Goal: Task Accomplishment & Management: Manage account settings

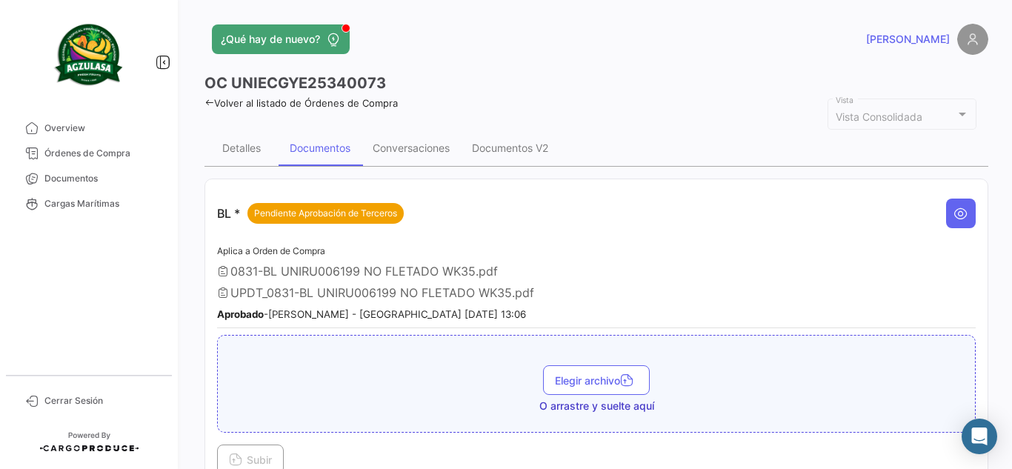
scroll to position [741, 0]
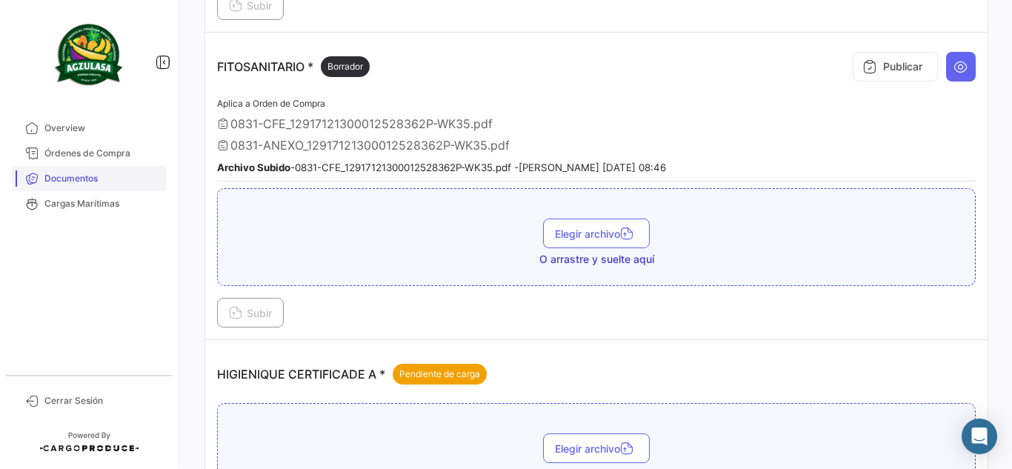
click at [70, 174] on span "Documentos" at bounding box center [102, 178] width 116 height 13
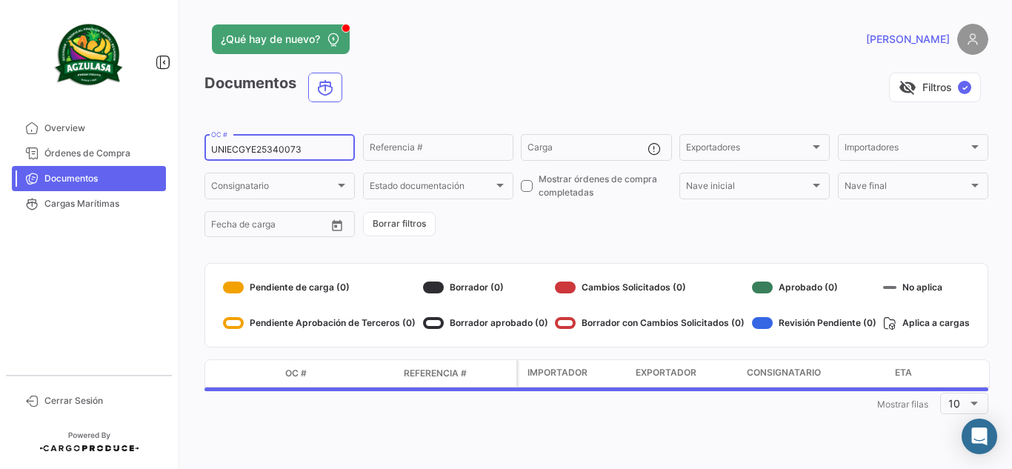
click at [266, 146] on input "UNIECGYE25340073" at bounding box center [279, 150] width 137 height 10
paste input "PBO25370072"
type input "UNIECPBO25370072"
click at [411, 96] on div "visibility_off Filtros ✓" at bounding box center [671, 88] width 634 height 30
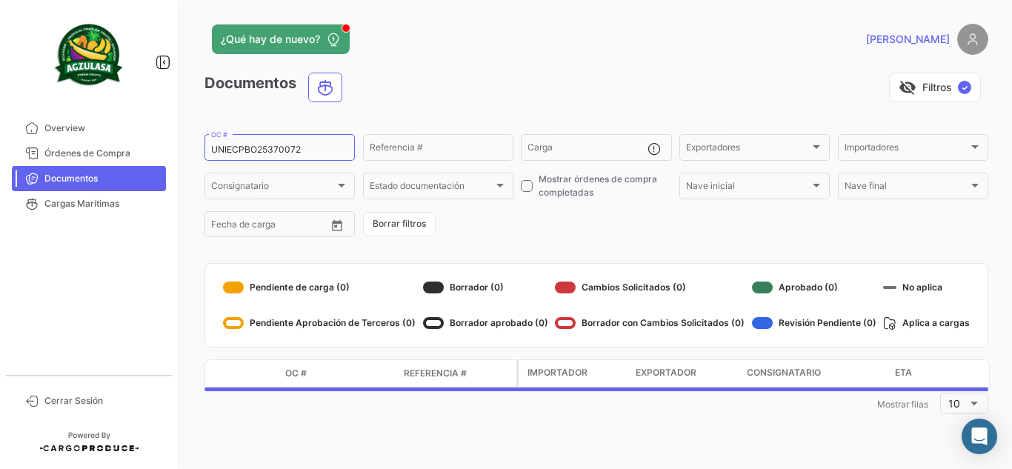
click at [520, 53] on div "¿Qué hay de nuevo?" at bounding box center [420, 39] width 431 height 30
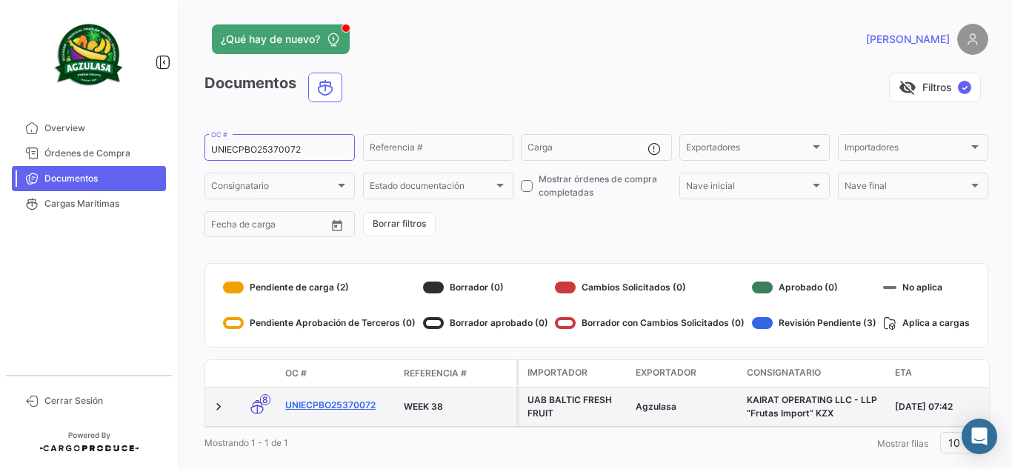
click at [362, 403] on link "UNIECPBO25370072" at bounding box center [338, 405] width 107 height 13
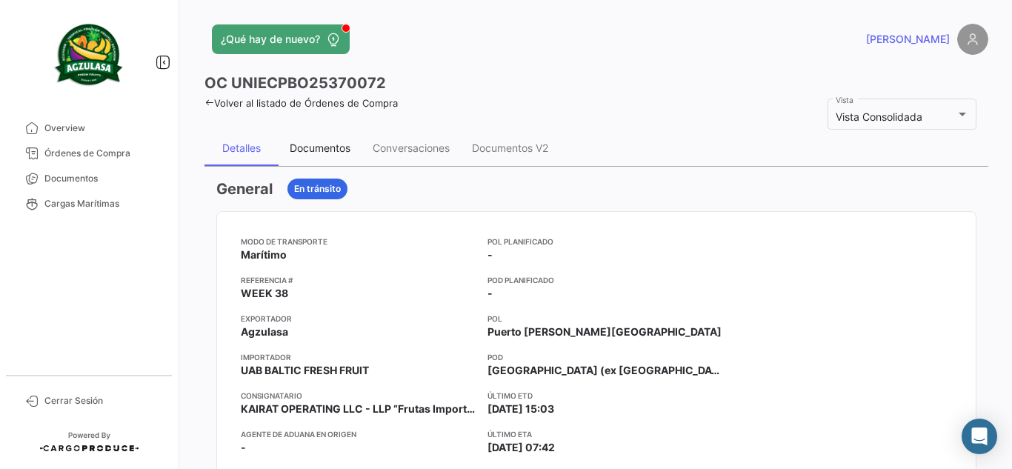
click at [334, 137] on div "Documentos" at bounding box center [320, 148] width 83 height 36
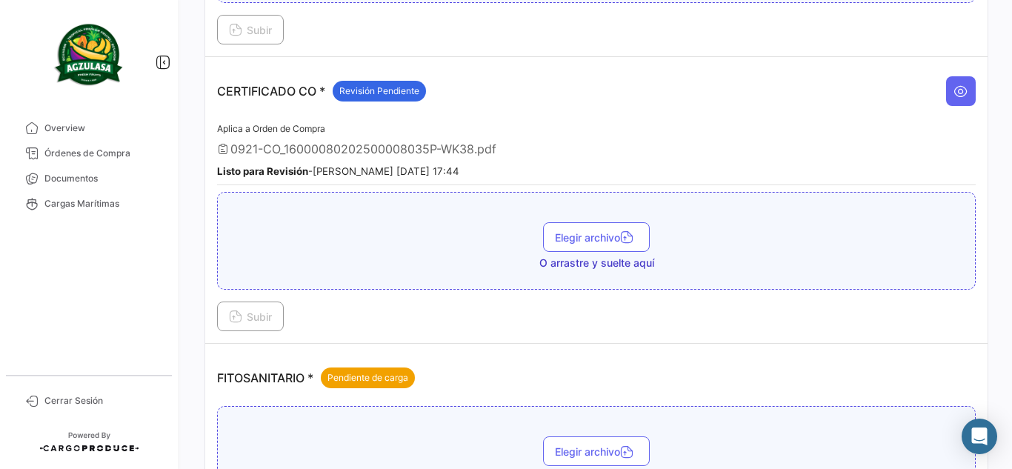
scroll to position [667, 0]
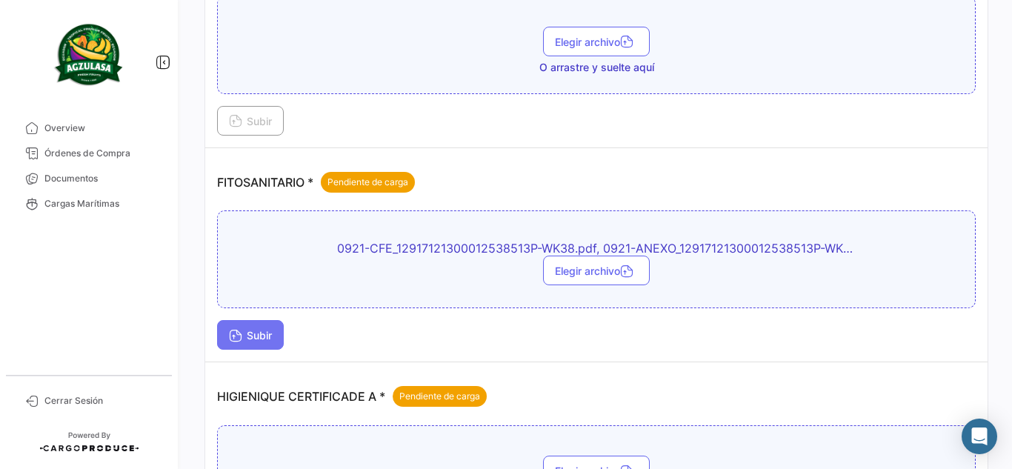
click at [251, 335] on span "Subir" at bounding box center [250, 335] width 43 height 13
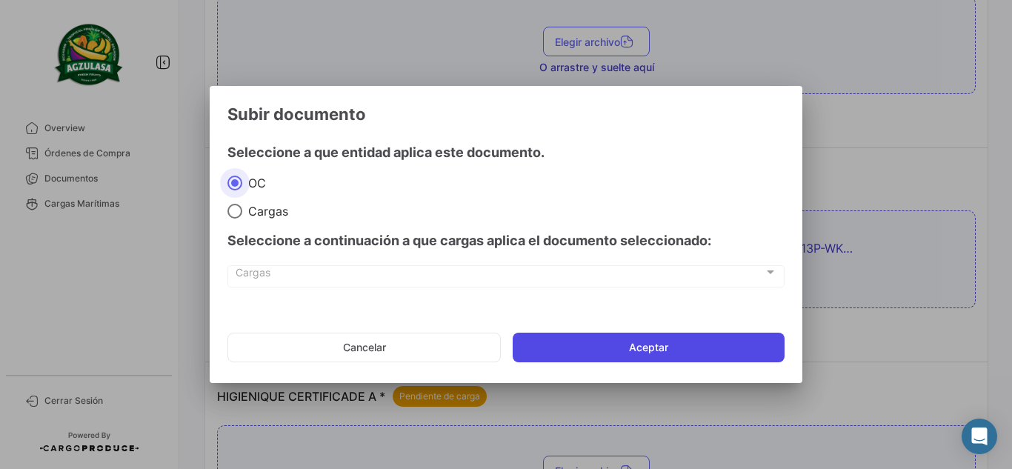
click at [602, 340] on button "Aceptar" at bounding box center [649, 348] width 272 height 30
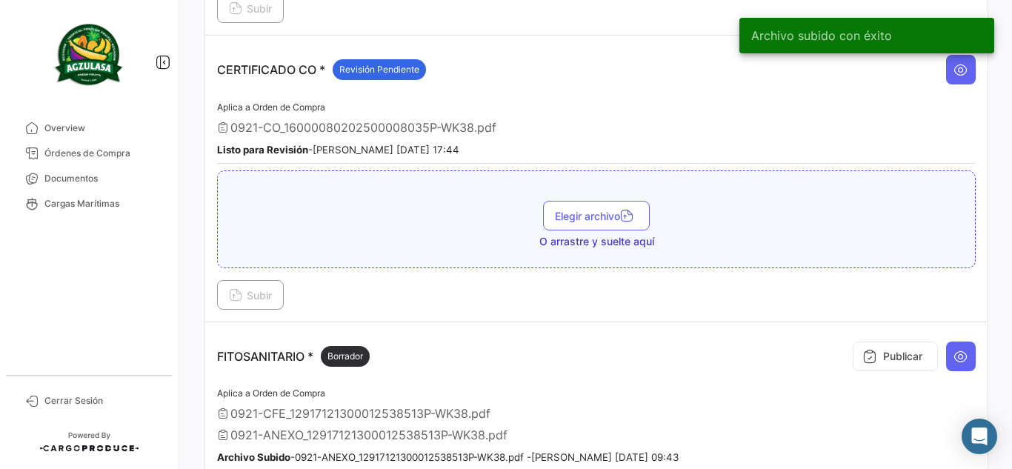
scroll to position [519, 0]
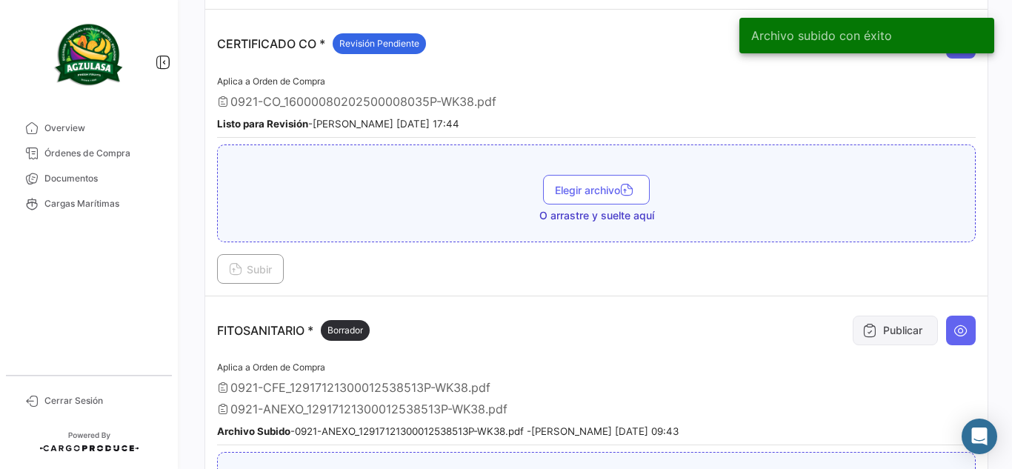
click at [892, 316] on button "Publicar" at bounding box center [895, 331] width 85 height 30
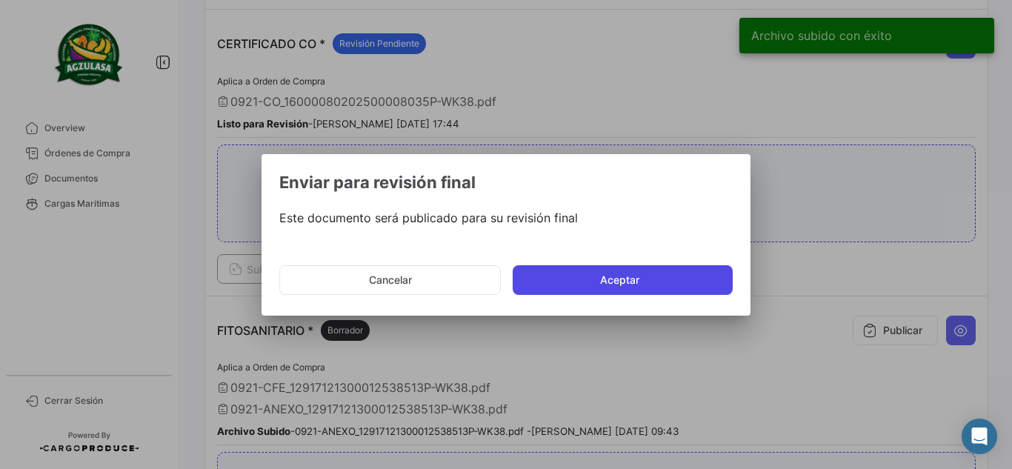
click at [629, 289] on button "Aceptar" at bounding box center [623, 280] width 220 height 30
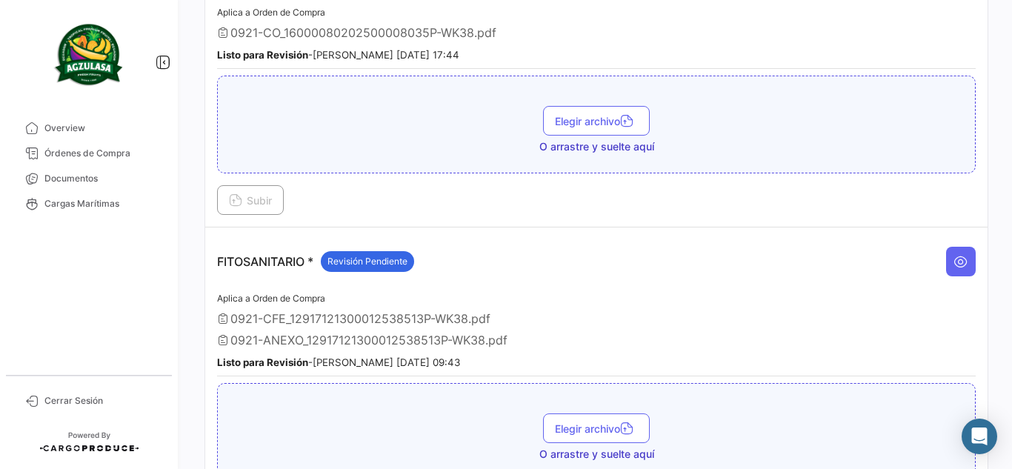
scroll to position [667, 0]
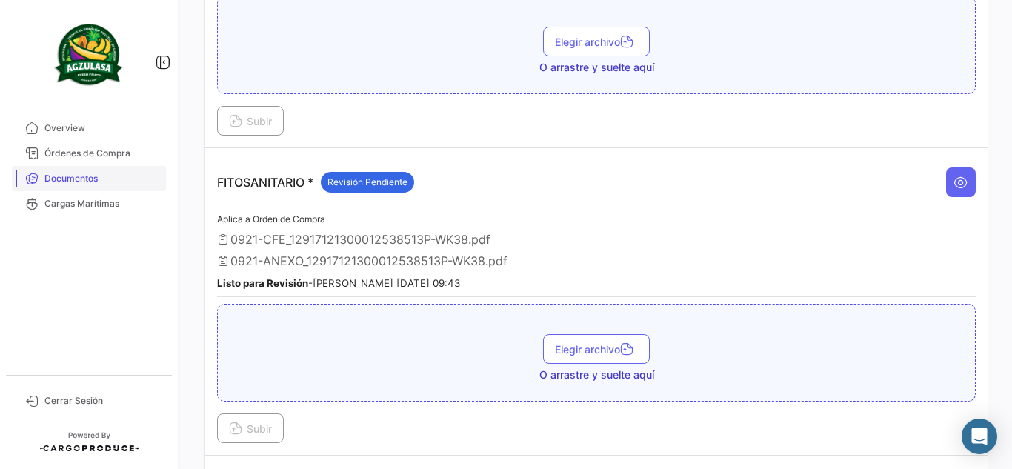
click at [101, 179] on span "Documentos" at bounding box center [102, 178] width 116 height 13
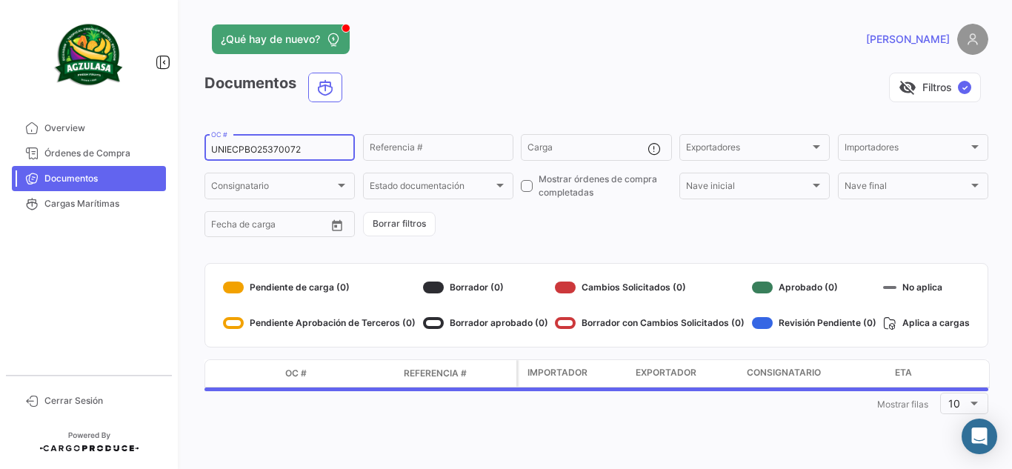
click at [291, 145] on input "UNIECPBO25370072" at bounding box center [279, 150] width 137 height 10
paste input "GYE25390008"
click at [433, 82] on div "visibility_off Filtros ✓" at bounding box center [671, 88] width 634 height 30
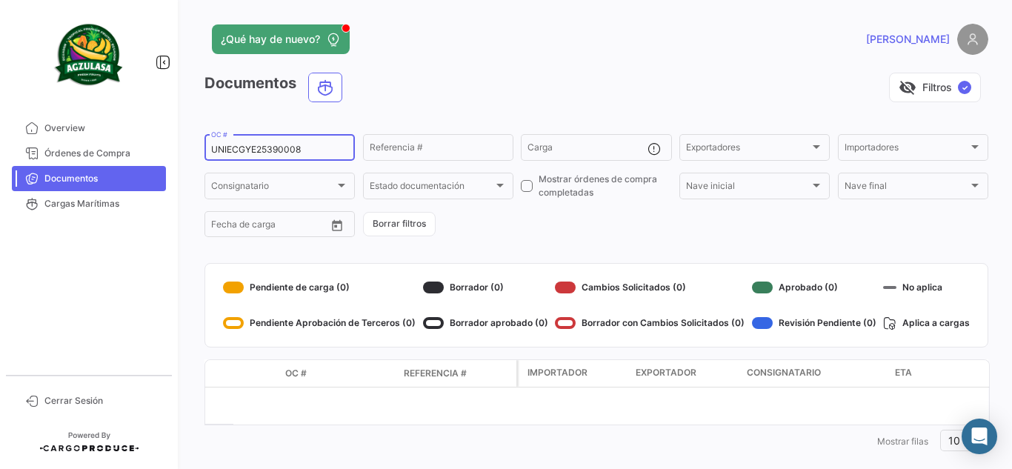
click at [261, 147] on input "UNIECGYE25390008" at bounding box center [279, 150] width 137 height 10
paste input "80096"
type input "UNIECGYE25380096"
click at [423, 92] on div "visibility_off Filtros ✓" at bounding box center [671, 88] width 634 height 30
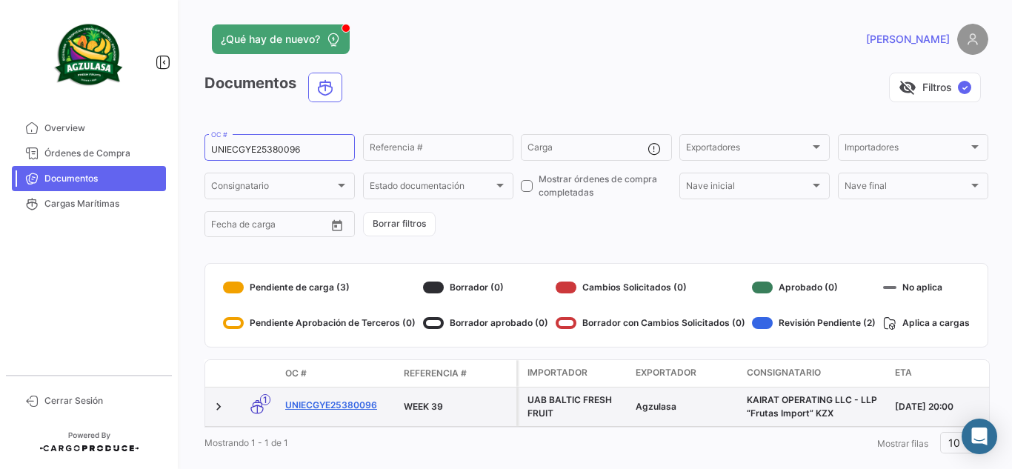
click at [327, 405] on link "UNIECGYE25380096" at bounding box center [338, 405] width 107 height 13
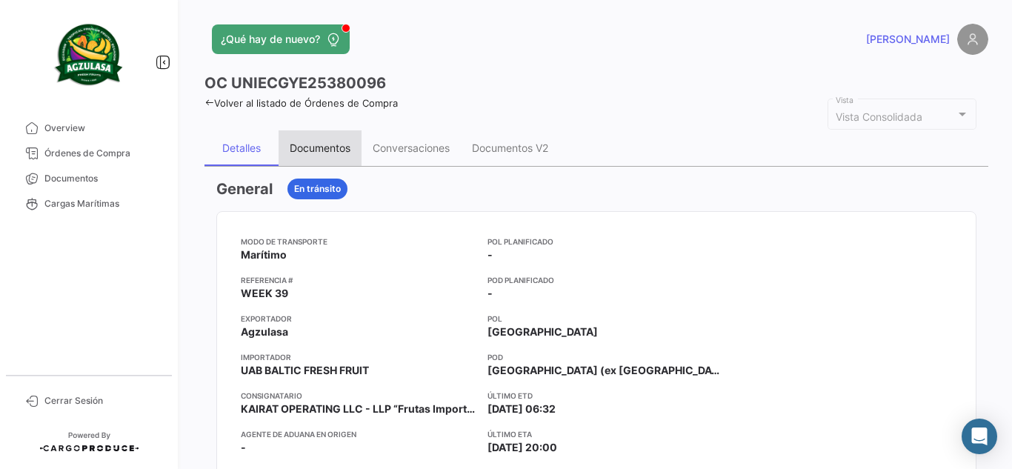
click at [343, 144] on div "Documentos" at bounding box center [320, 148] width 61 height 13
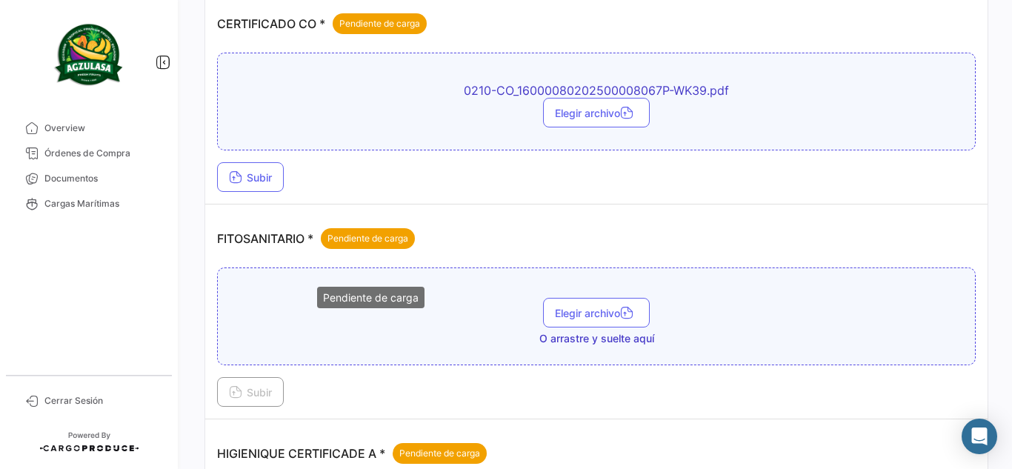
scroll to position [519, 0]
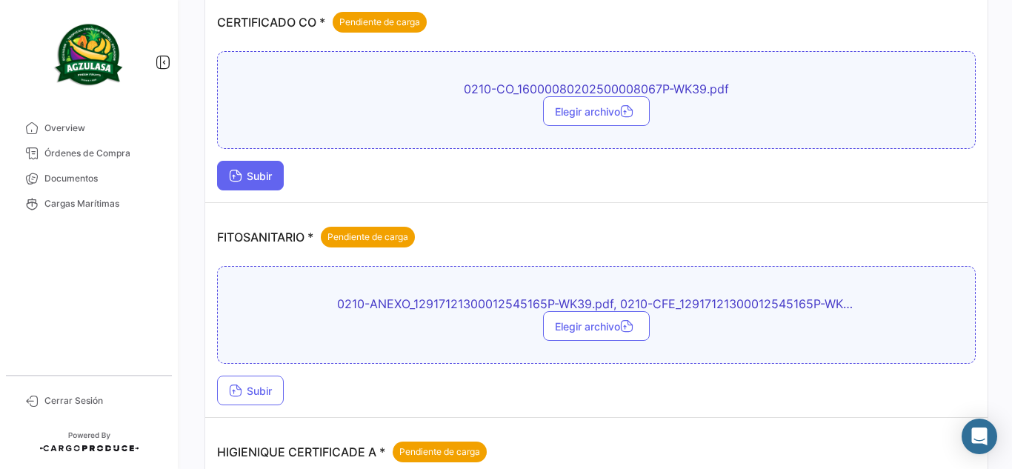
click at [245, 184] on button "Subir" at bounding box center [250, 176] width 67 height 30
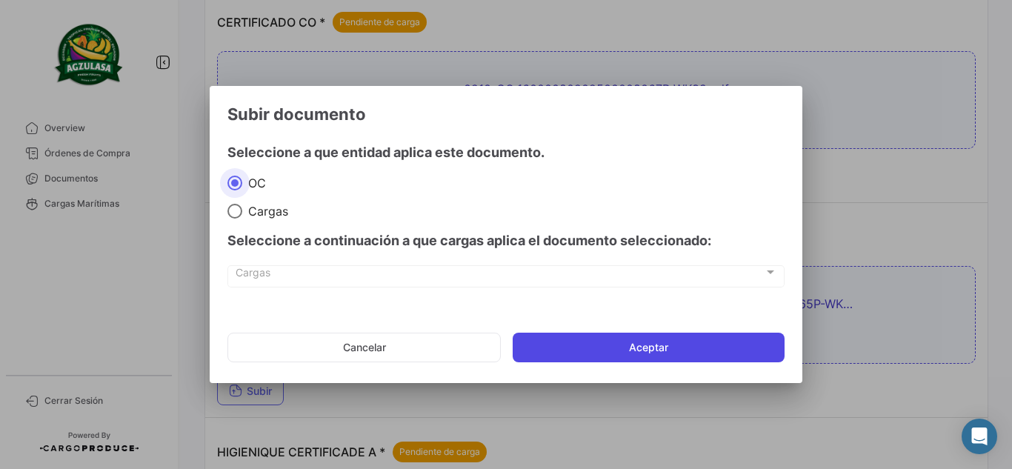
click at [569, 354] on button "Aceptar" at bounding box center [649, 348] width 272 height 30
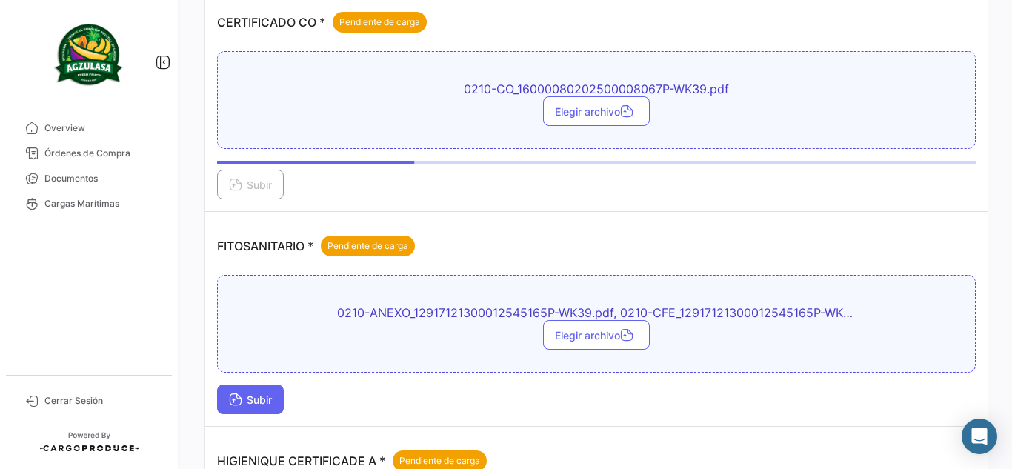
click at [261, 402] on span "Subir" at bounding box center [250, 400] width 43 height 13
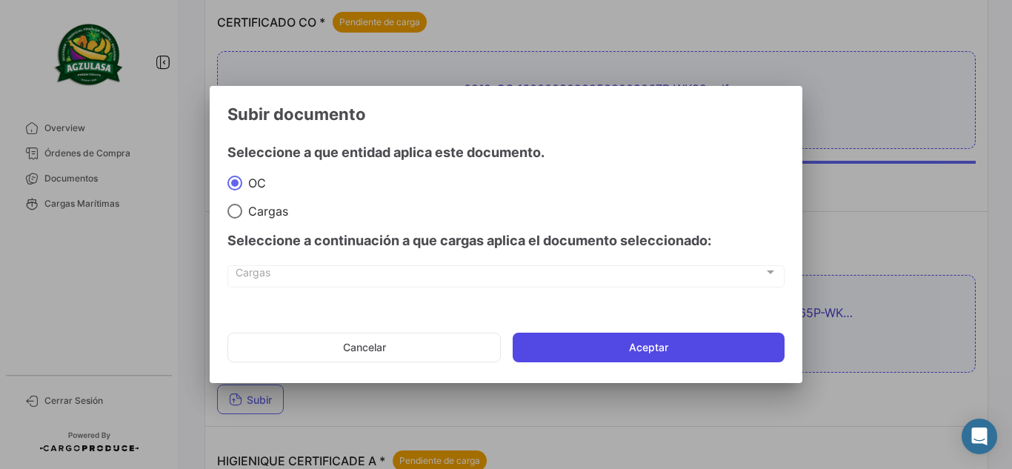
click at [628, 341] on button "Aceptar" at bounding box center [649, 348] width 272 height 30
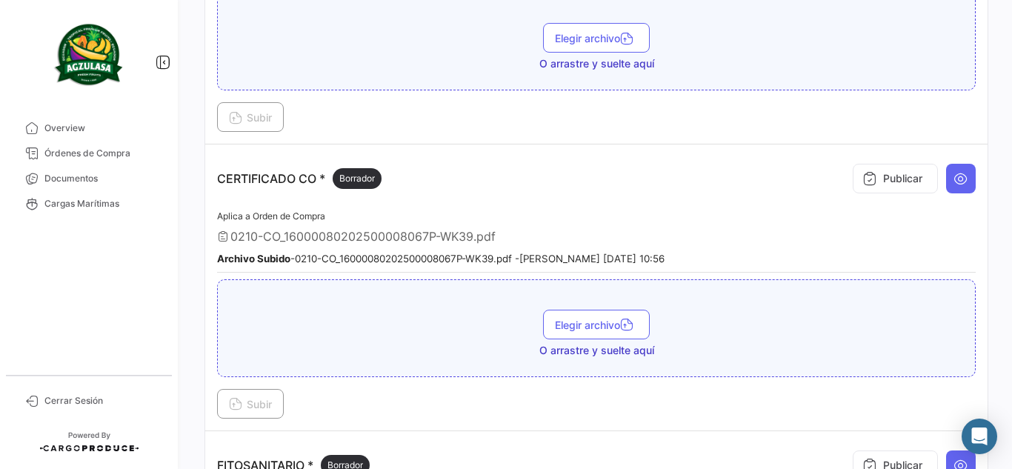
scroll to position [296, 0]
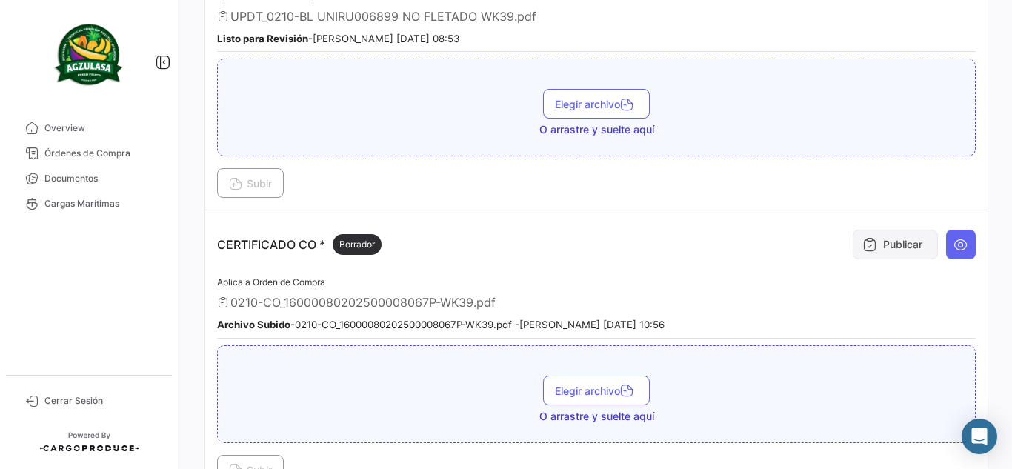
click at [880, 245] on button "Publicar" at bounding box center [895, 245] width 85 height 30
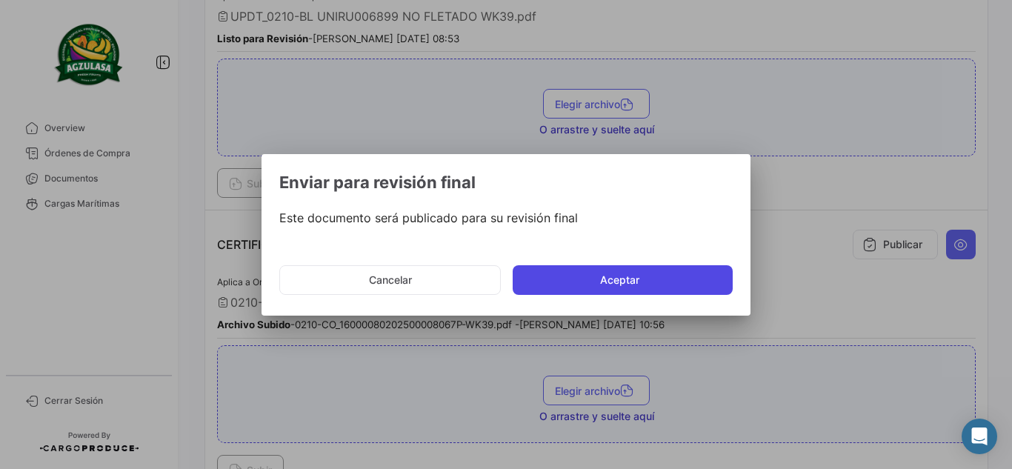
click at [691, 279] on button "Aceptar" at bounding box center [623, 280] width 220 height 30
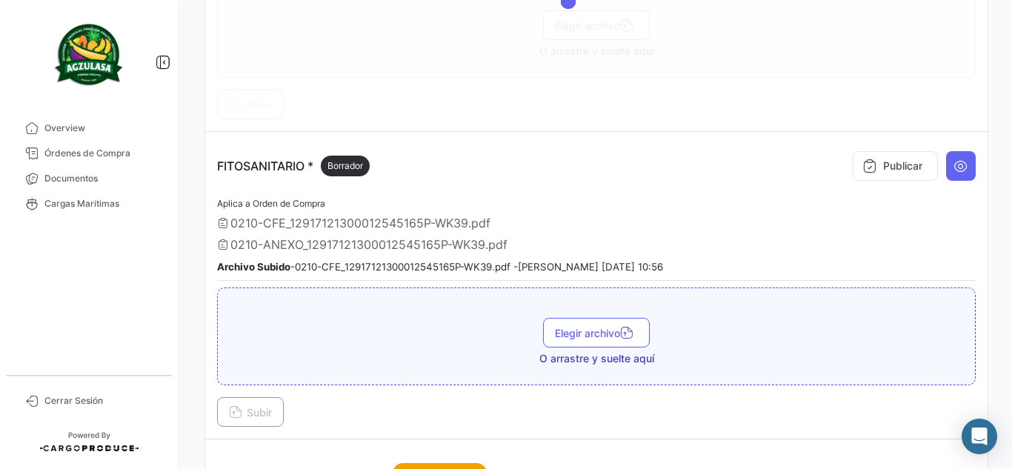
scroll to position [667, 0]
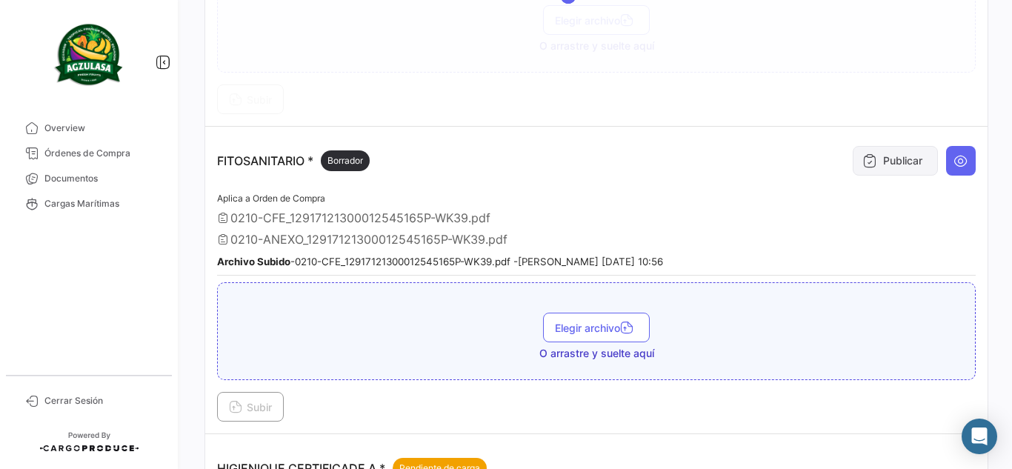
click at [883, 173] on button "Publicar" at bounding box center [895, 161] width 85 height 30
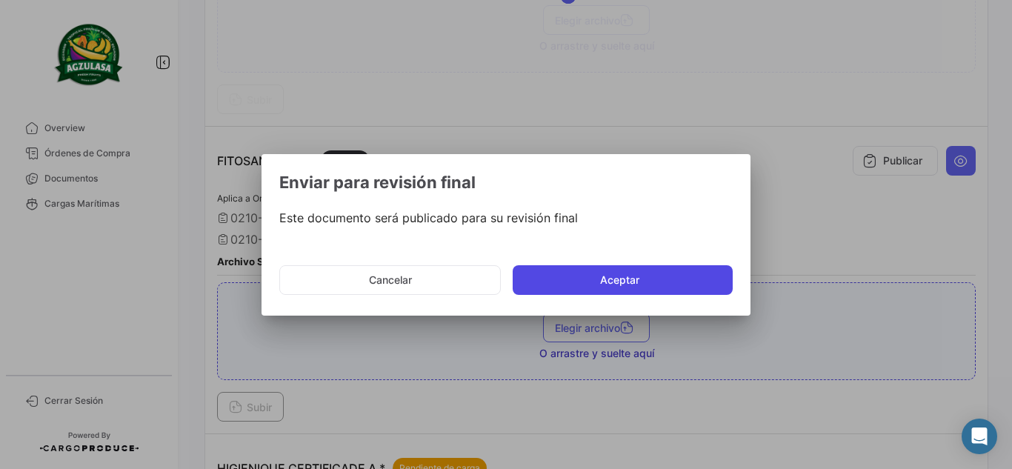
click at [628, 271] on button "Aceptar" at bounding box center [623, 280] width 220 height 30
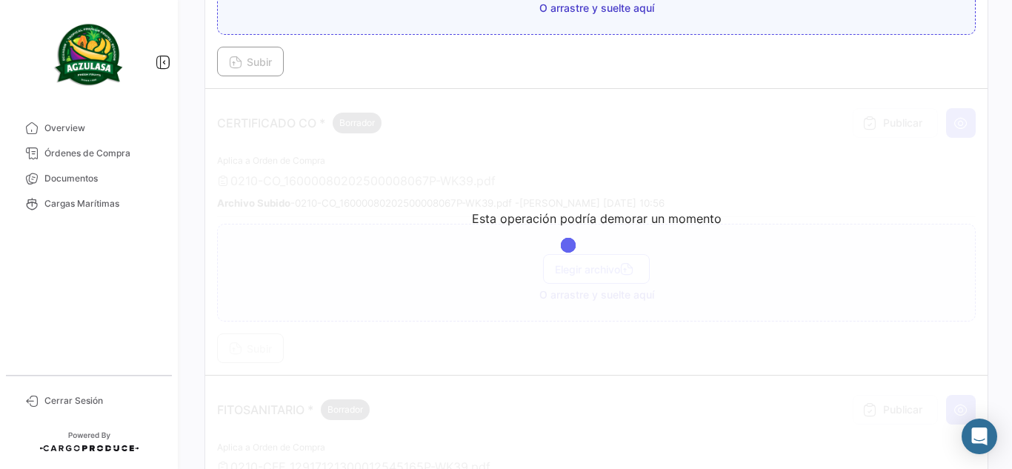
scroll to position [445, 0]
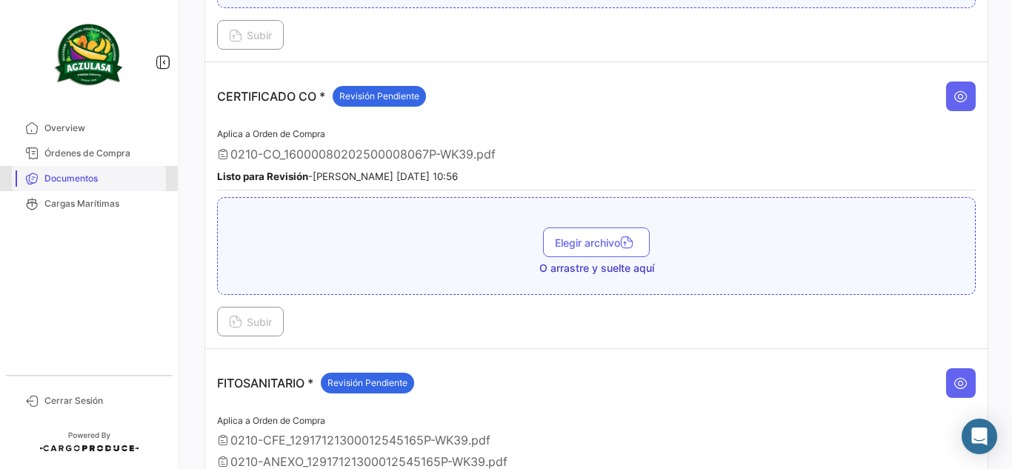
click at [85, 179] on span "Documentos" at bounding box center [102, 178] width 116 height 13
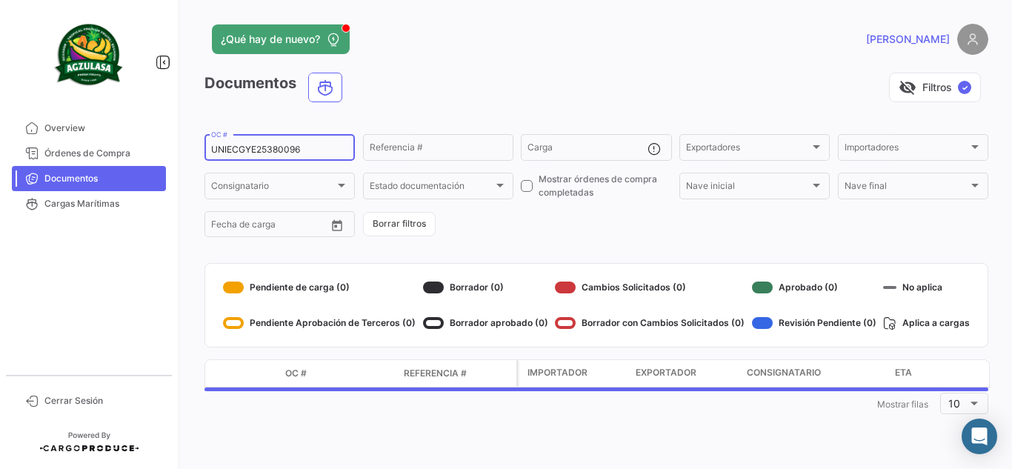
click at [293, 151] on input "UNIECGYE25380096" at bounding box center [279, 150] width 137 height 10
paste input "PBO25390044"
type input "UNIECPBO25390044"
drag, startPoint x: 491, startPoint y: 65, endPoint x: 459, endPoint y: 80, distance: 34.5
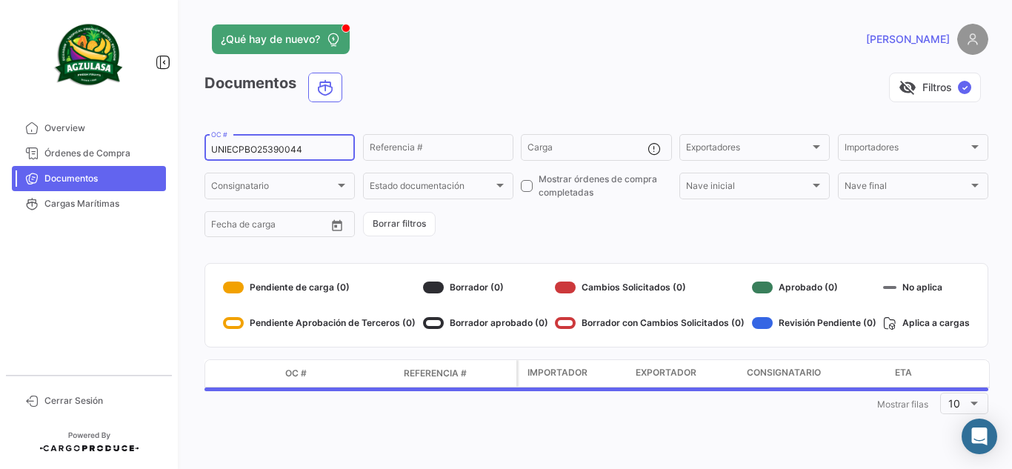
click at [491, 65] on app-header "¿Qué hay de nuevo? [PERSON_NAME]" at bounding box center [597, 48] width 784 height 49
click at [451, 84] on div "visibility_off Filtros ✓" at bounding box center [671, 88] width 634 height 30
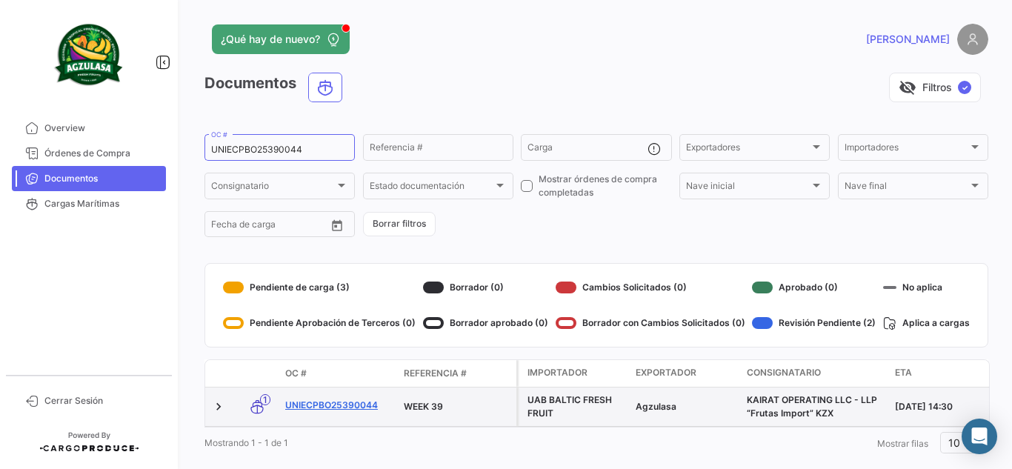
click at [361, 407] on link "UNIECPBO25390044" at bounding box center [338, 405] width 107 height 13
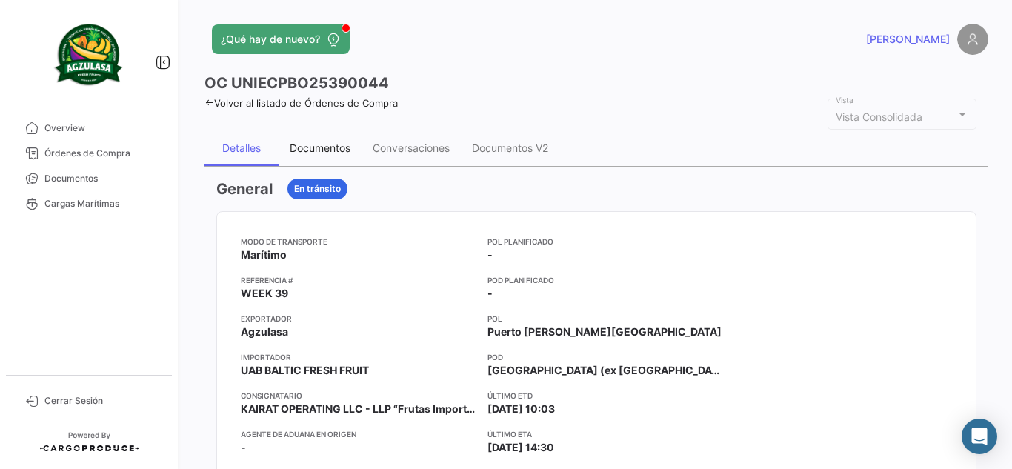
click at [321, 144] on div "Documentos" at bounding box center [320, 148] width 61 height 13
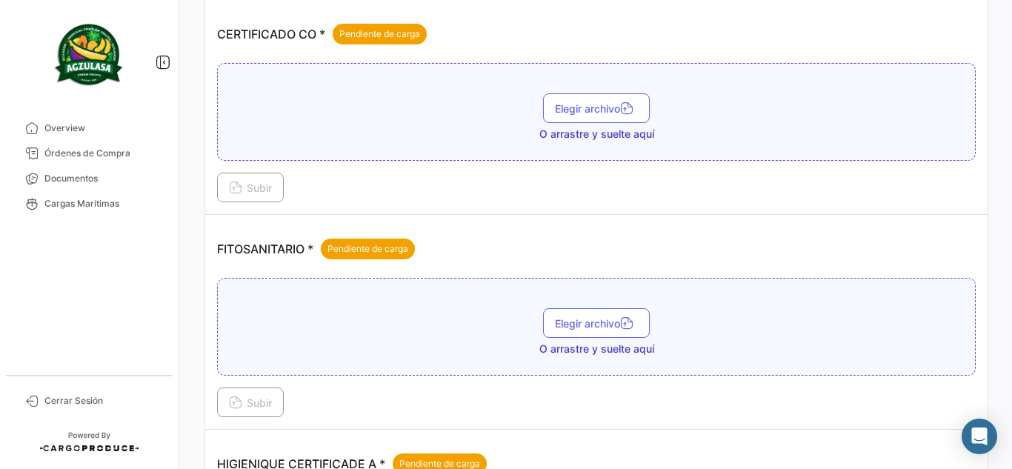
scroll to position [593, 0]
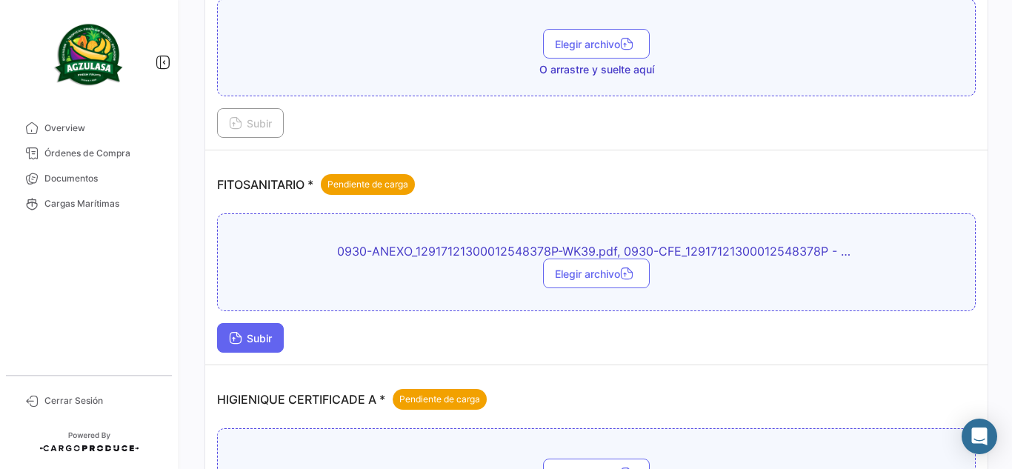
click at [250, 348] on button "Subir" at bounding box center [250, 338] width 67 height 30
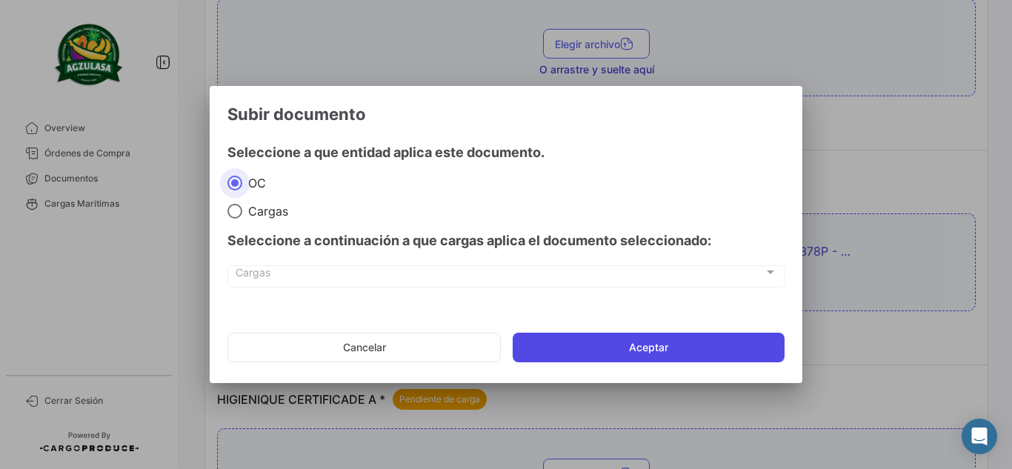
click at [608, 338] on button "Aceptar" at bounding box center [649, 348] width 272 height 30
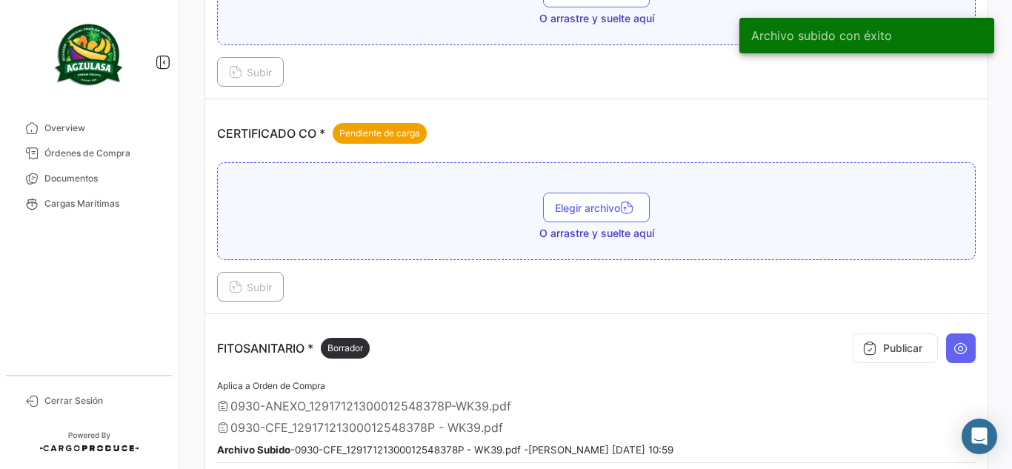
scroll to position [371, 0]
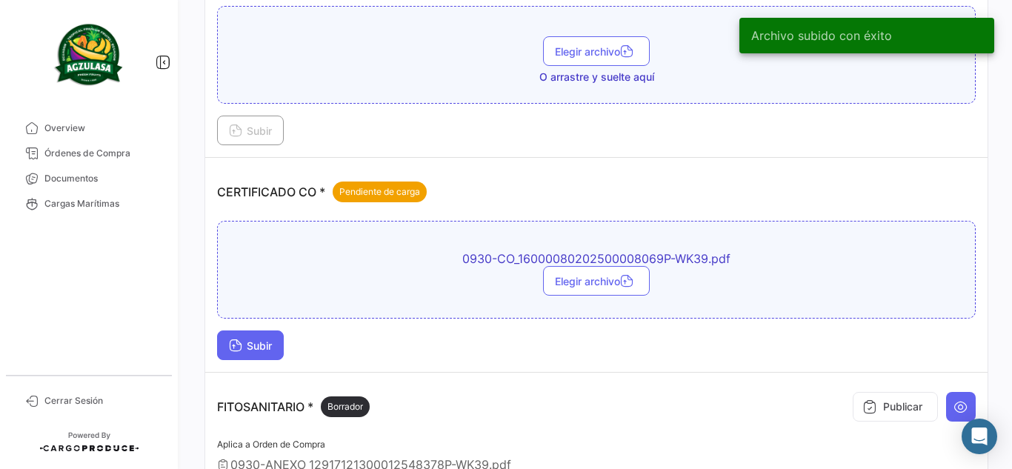
click at [242, 345] on span "Subir" at bounding box center [250, 345] width 43 height 13
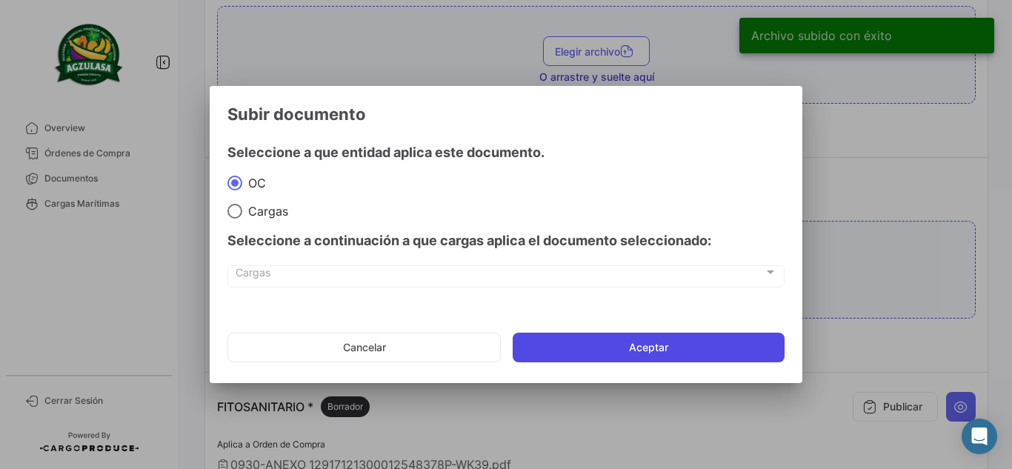
click at [610, 348] on button "Aceptar" at bounding box center [649, 348] width 272 height 30
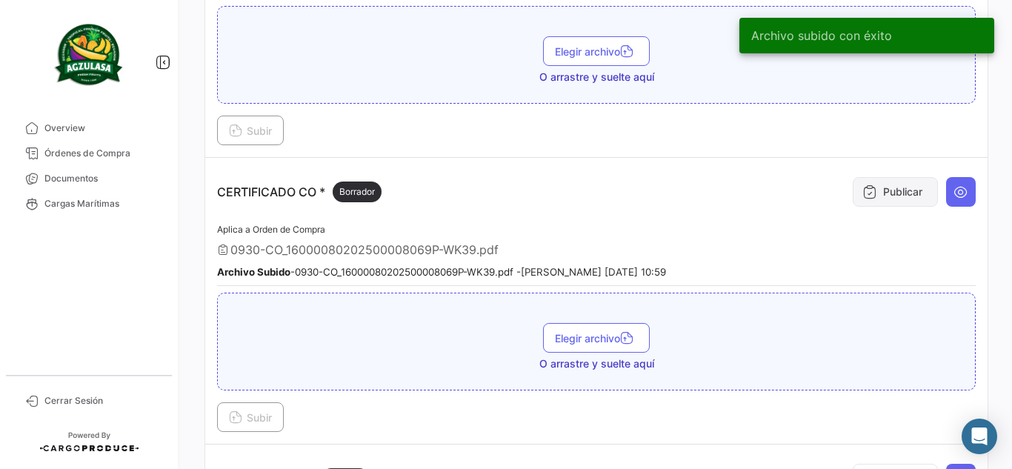
click at [880, 193] on button "Publicar" at bounding box center [895, 192] width 85 height 30
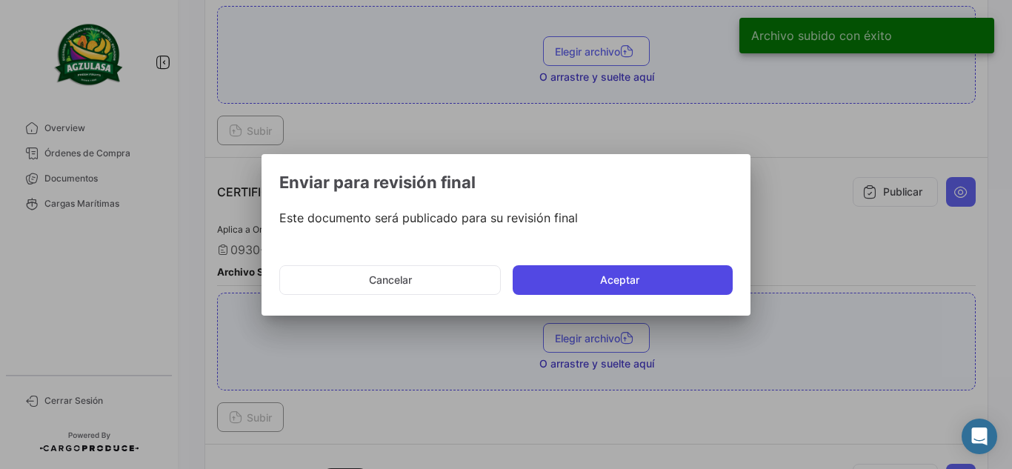
click at [614, 273] on button "Aceptar" at bounding box center [623, 280] width 220 height 30
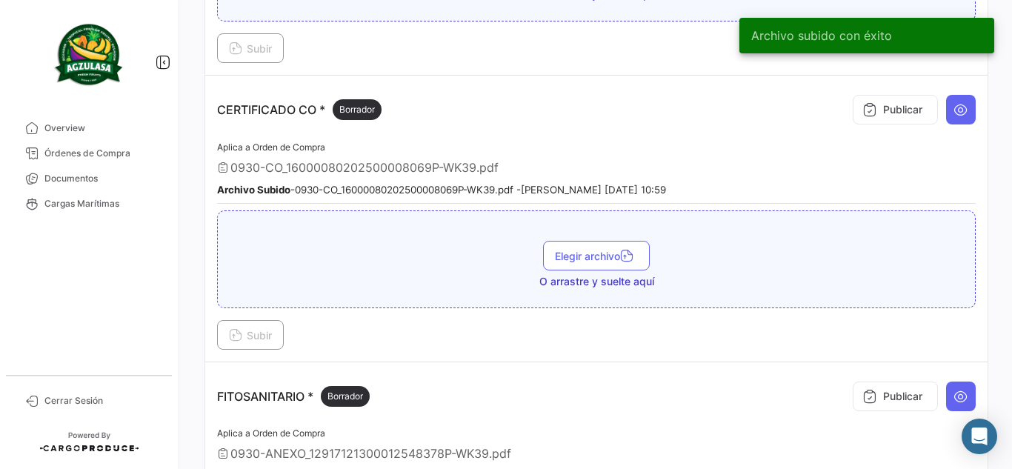
scroll to position [593, 0]
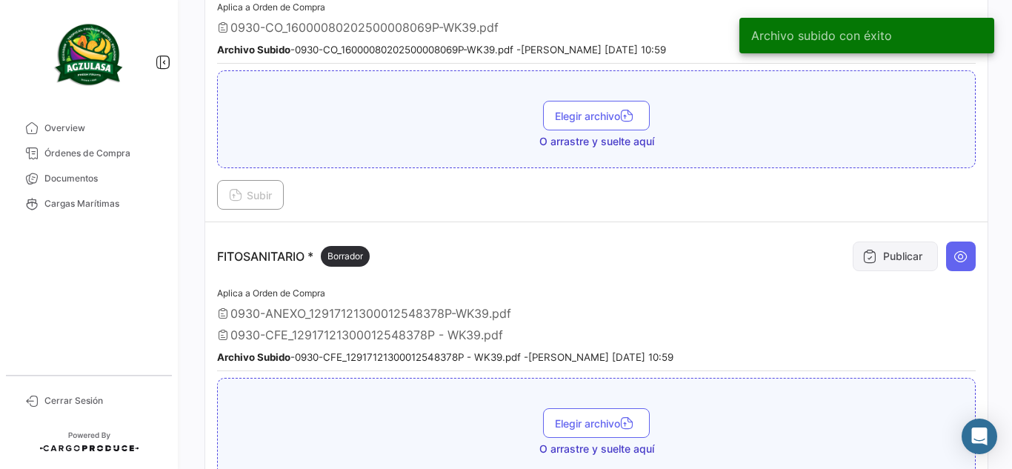
click at [882, 257] on button "Publicar" at bounding box center [895, 257] width 85 height 30
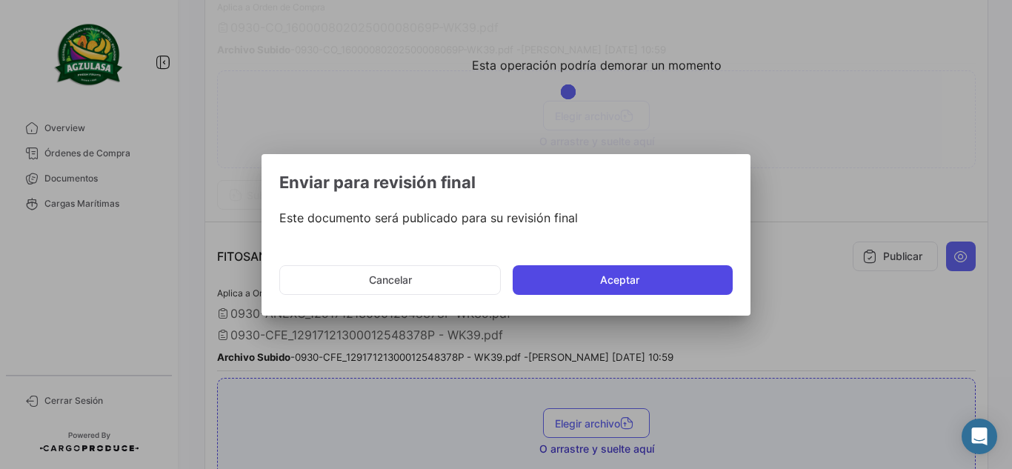
click at [600, 283] on button "Aceptar" at bounding box center [623, 280] width 220 height 30
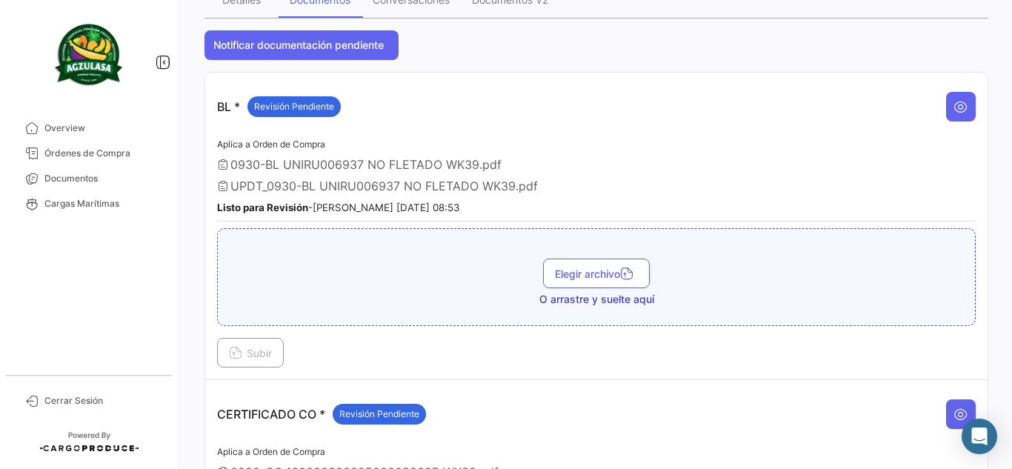
scroll to position [0, 0]
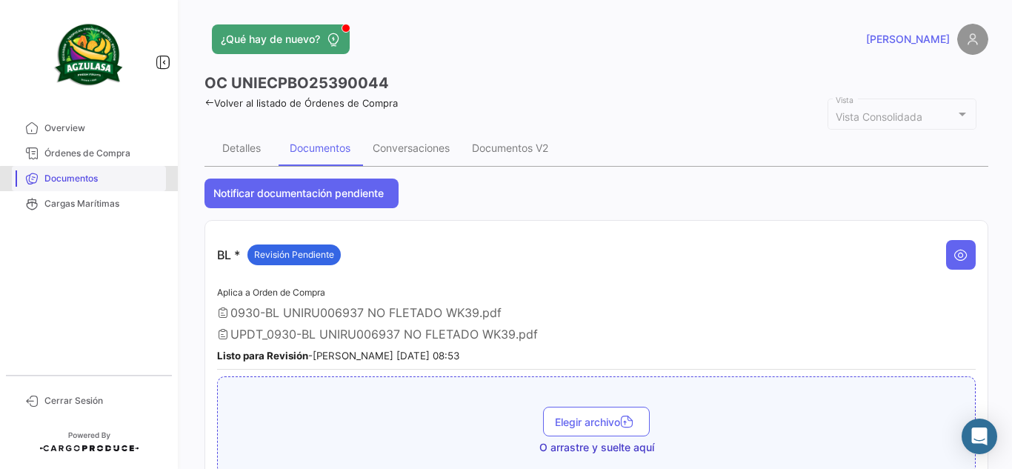
click at [90, 183] on span "Documentos" at bounding box center [102, 178] width 116 height 13
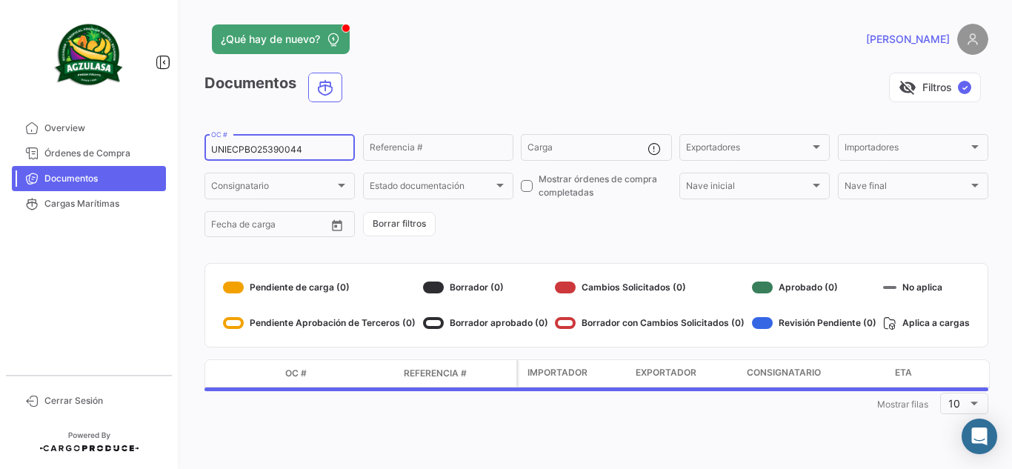
click at [293, 154] on input "UNIECPBO25390044" at bounding box center [279, 150] width 137 height 10
paste input "GYE25380099"
type input "UNIECGYE25380099"
click at [420, 59] on app-header "¿Qué hay de nuevo? [PERSON_NAME]" at bounding box center [597, 48] width 784 height 49
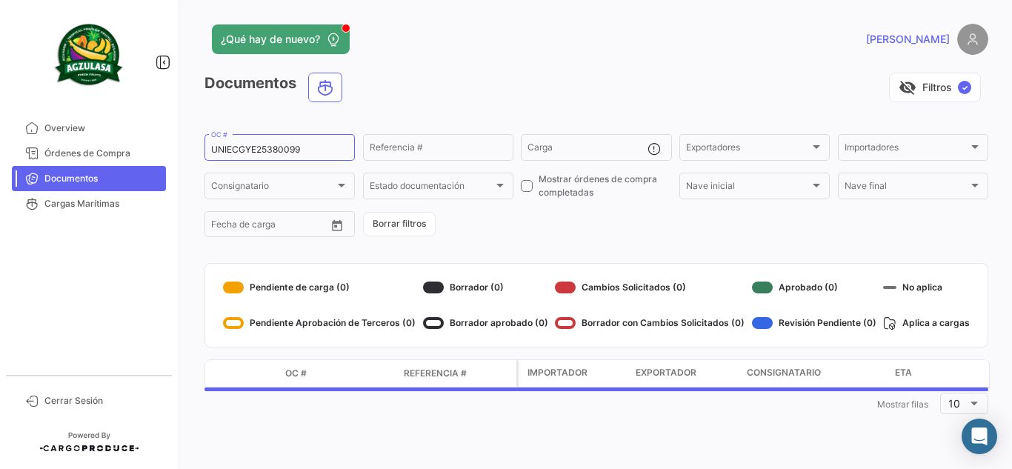
click at [431, 86] on div "visibility_off Filtros ✓" at bounding box center [671, 88] width 634 height 30
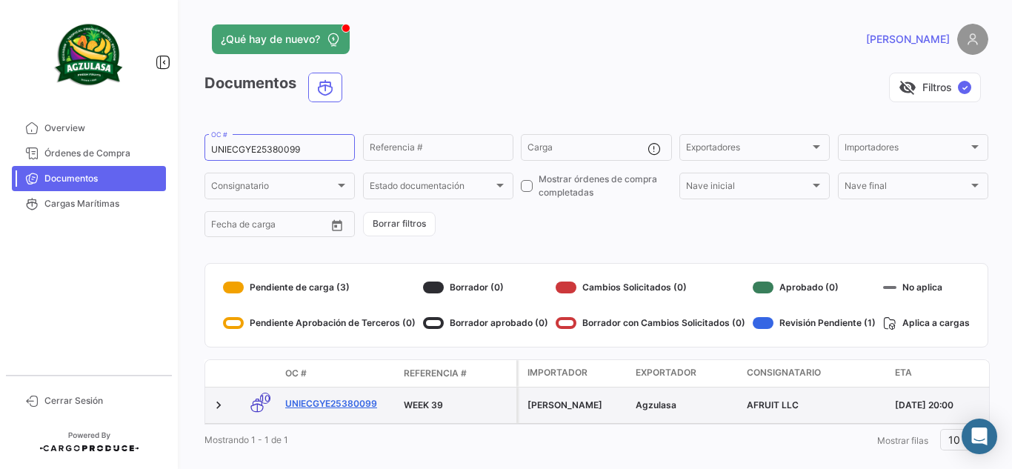
click at [342, 405] on link "UNIECGYE25380099" at bounding box center [338, 403] width 107 height 13
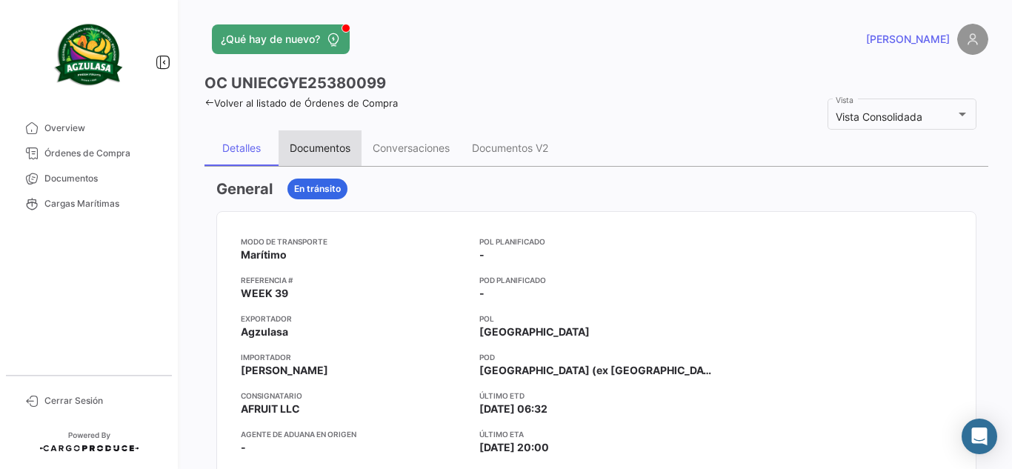
click at [313, 139] on div "Documentos" at bounding box center [320, 148] width 83 height 36
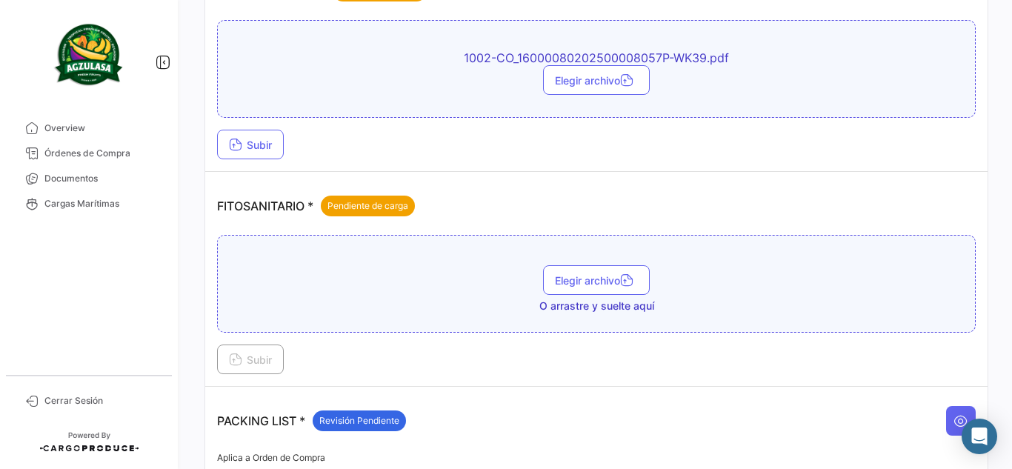
scroll to position [396, 0]
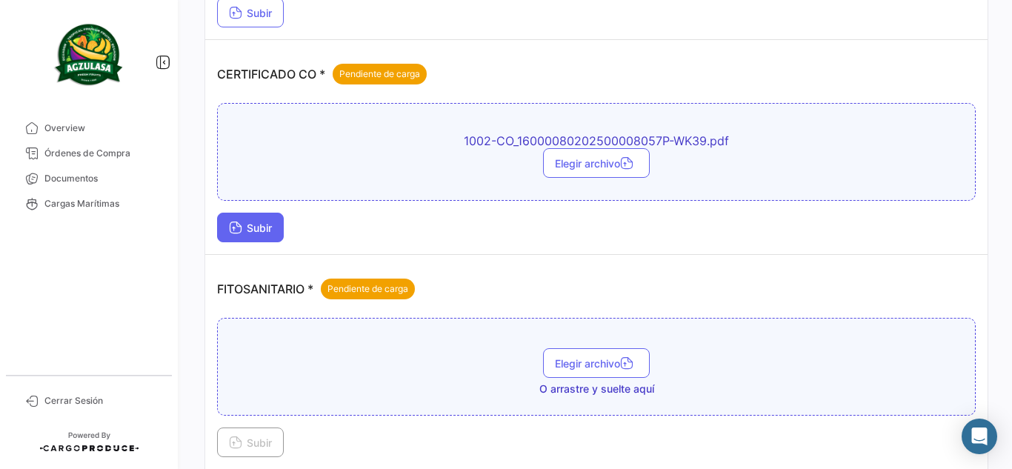
click at [271, 233] on span "Subir" at bounding box center [250, 228] width 43 height 13
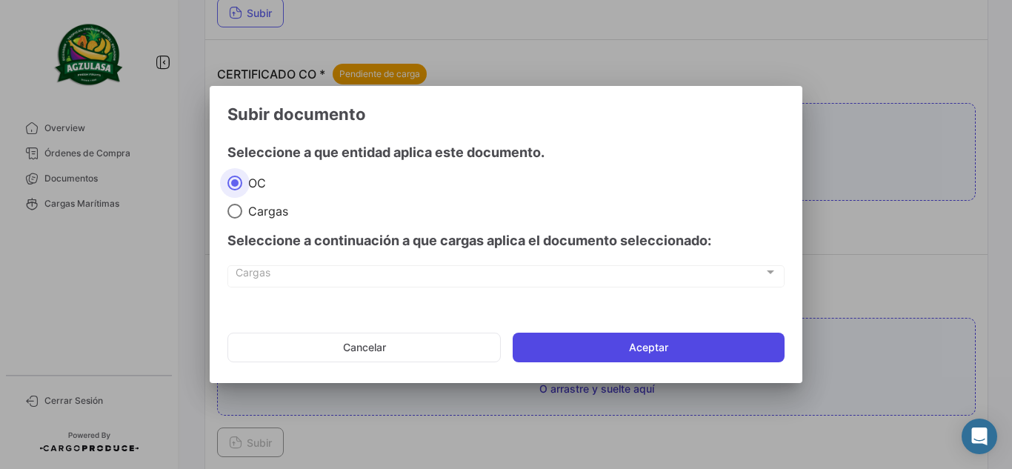
click at [633, 346] on button "Aceptar" at bounding box center [649, 348] width 272 height 30
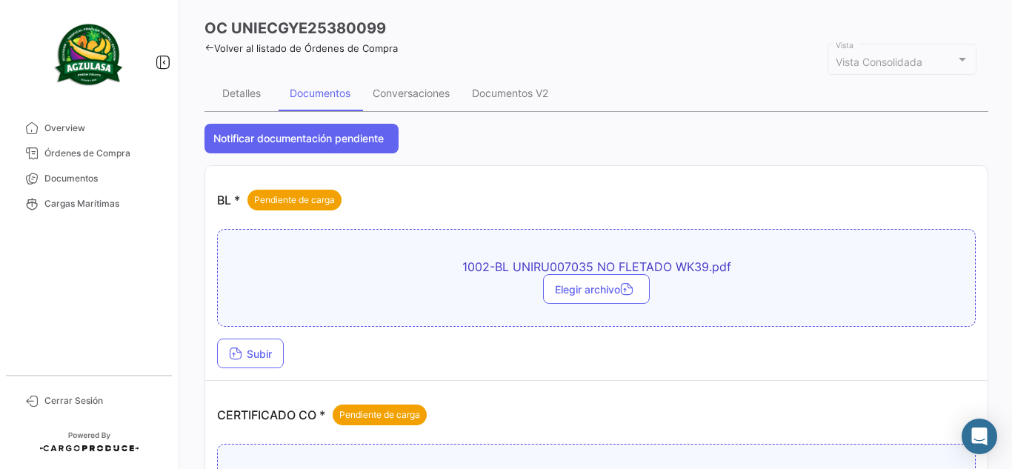
scroll to position [25, 0]
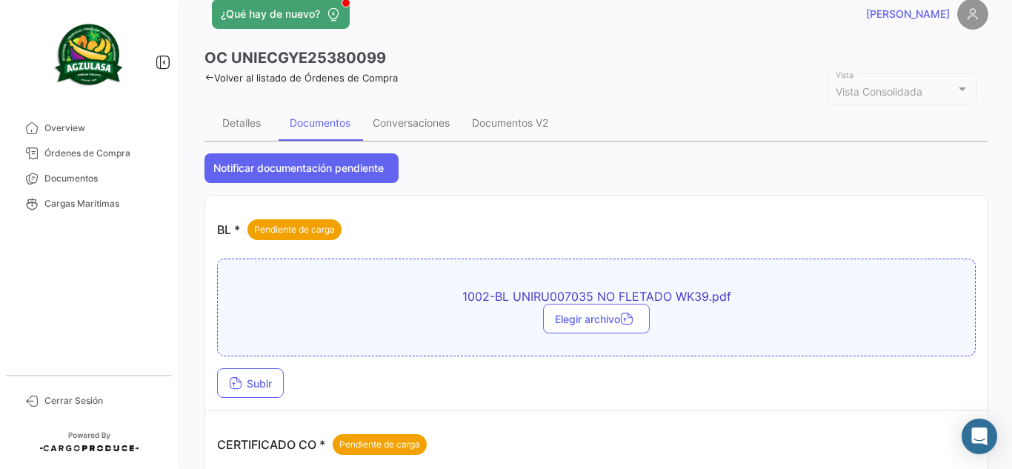
click at [251, 405] on td "BL * Pendiente de carga 1002-BL UNIRU007035 NO FLETADO WK39.pdf Elegir archivo …" at bounding box center [596, 303] width 783 height 215
click at [262, 388] on span "Subir" at bounding box center [250, 383] width 43 height 13
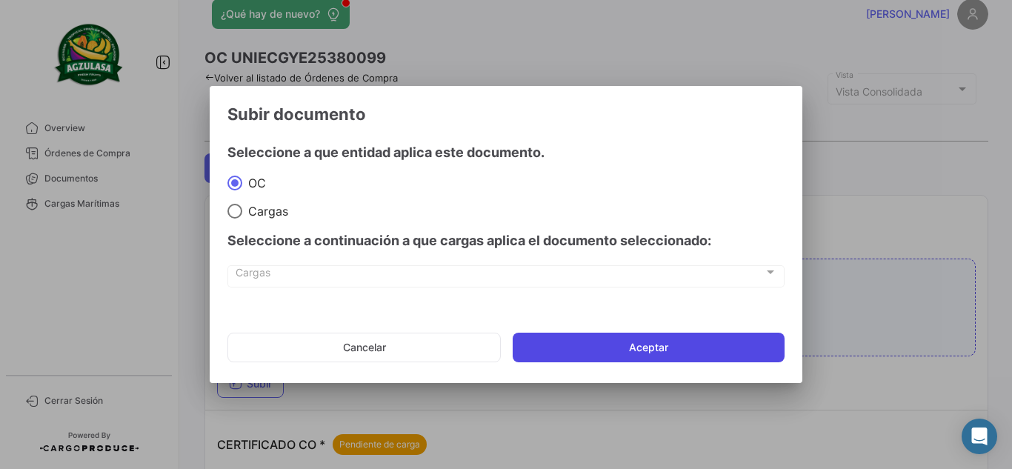
click at [603, 351] on button "Aceptar" at bounding box center [649, 348] width 272 height 30
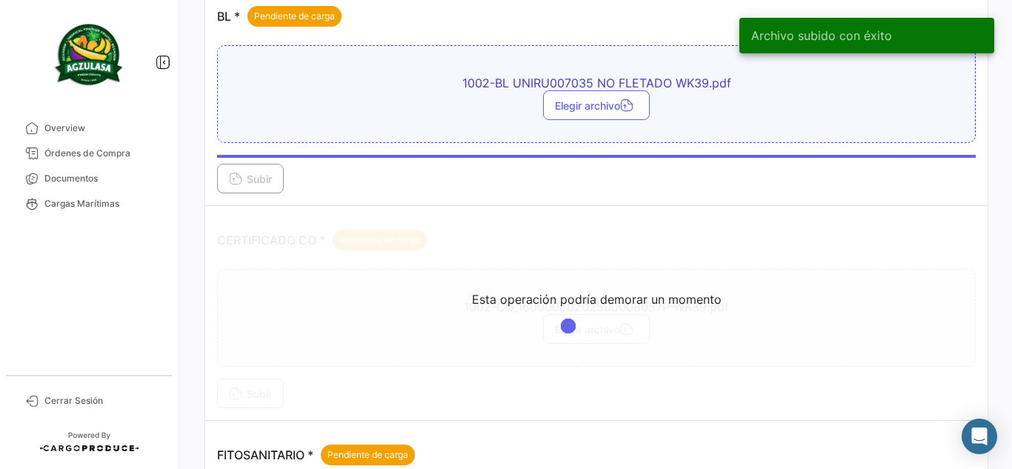
scroll to position [248, 0]
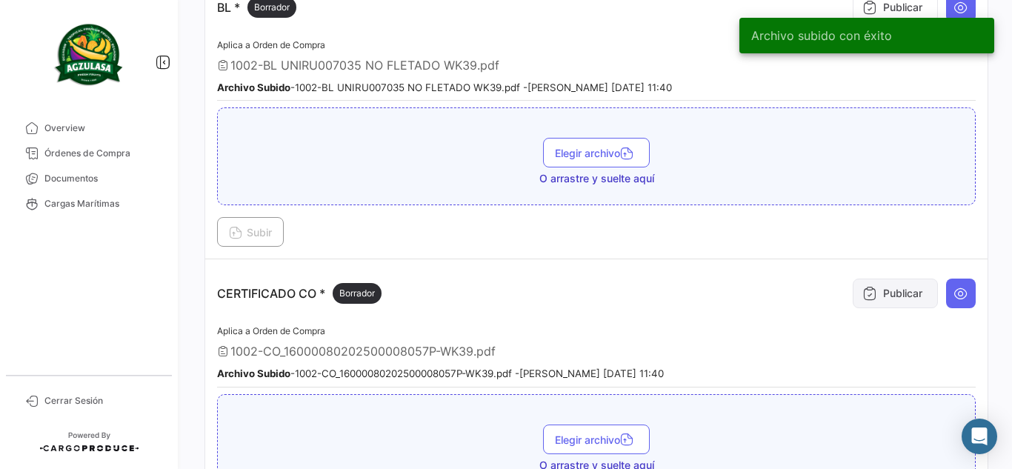
click at [876, 285] on button "Publicar" at bounding box center [895, 294] width 85 height 30
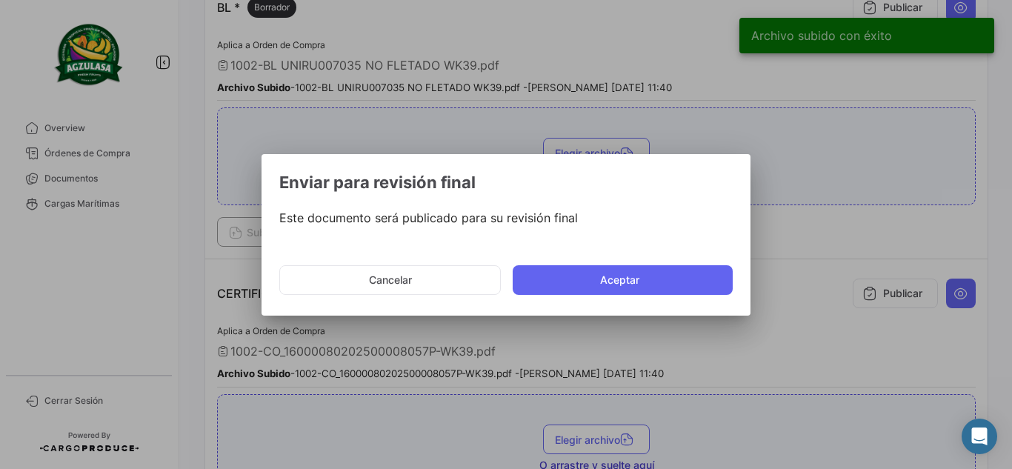
drag, startPoint x: 704, startPoint y: 279, endPoint x: 715, endPoint y: 272, distance: 13.0
click at [703, 279] on button "Aceptar" at bounding box center [623, 280] width 220 height 30
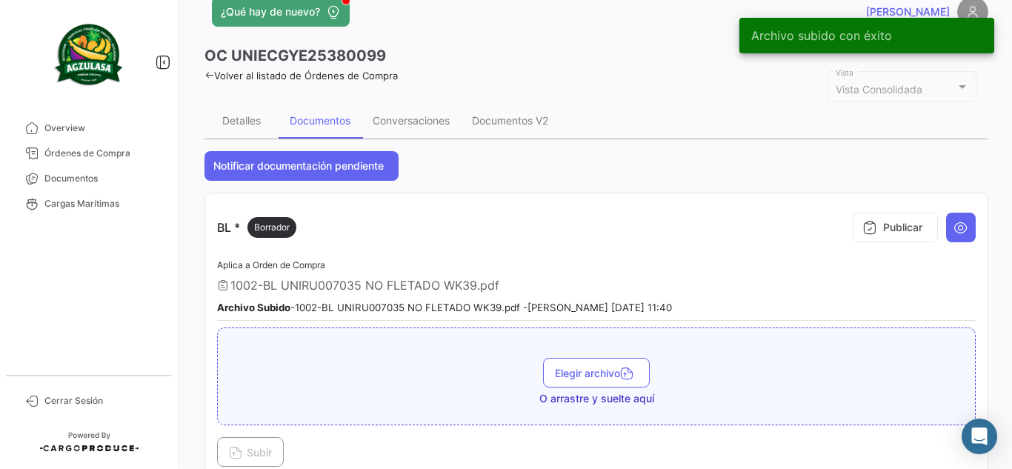
scroll to position [25, 0]
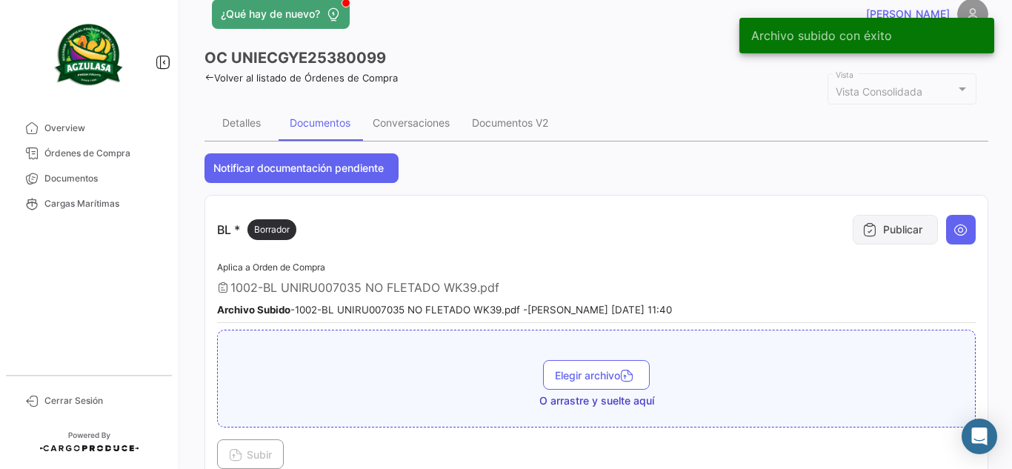
click at [897, 229] on button "Publicar" at bounding box center [895, 230] width 85 height 30
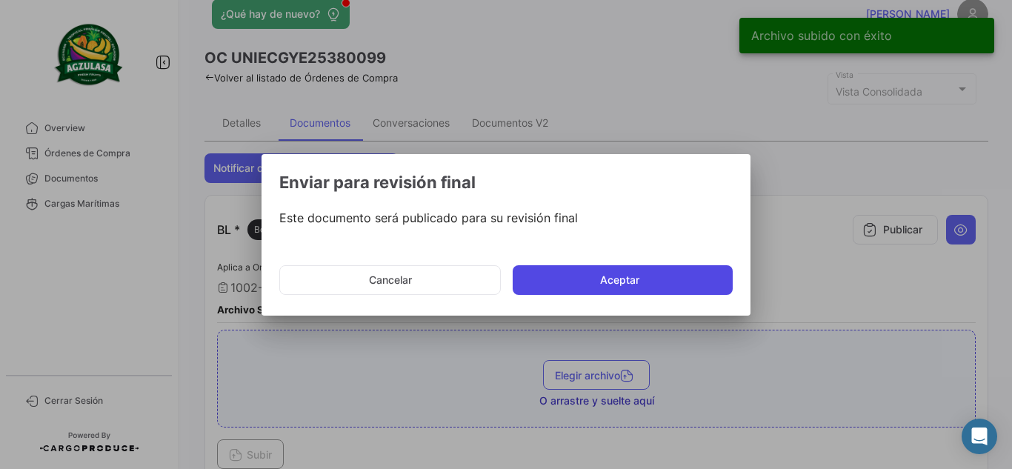
click at [702, 292] on button "Aceptar" at bounding box center [623, 280] width 220 height 30
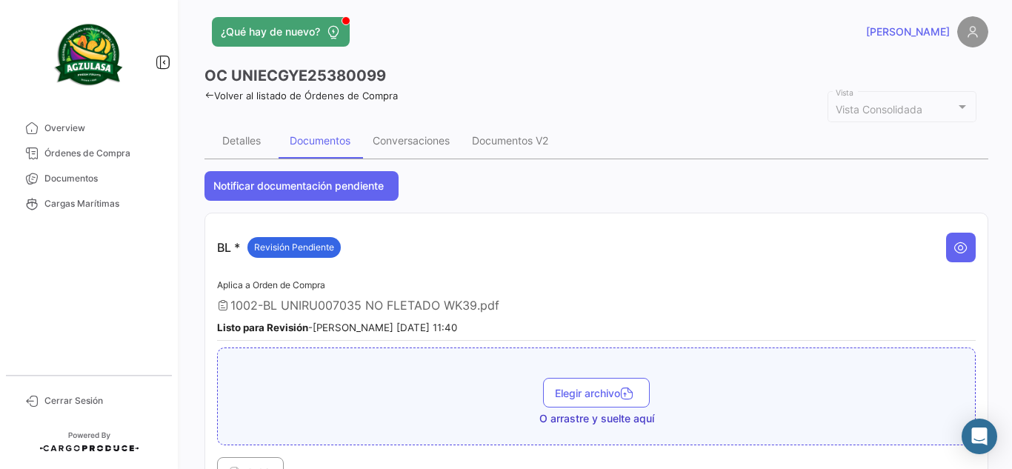
scroll to position [0, 0]
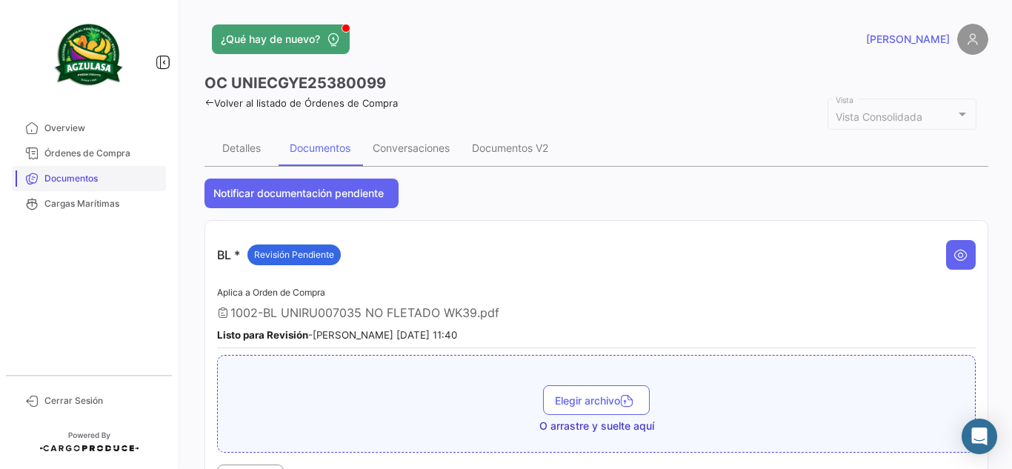
click at [62, 174] on span "Documentos" at bounding box center [102, 178] width 116 height 13
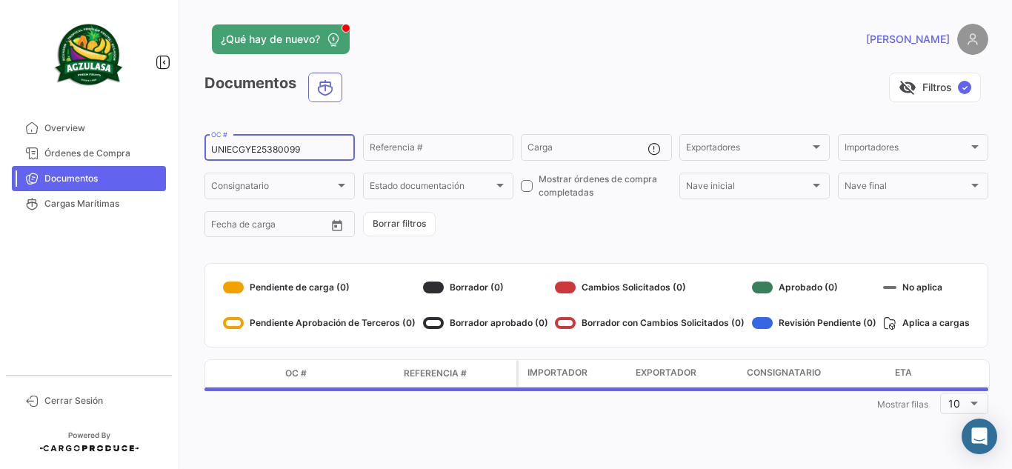
click at [285, 150] on input "UNIECGYE25380099" at bounding box center [279, 150] width 137 height 10
paste input "EBKG14291334"
type input "EBKG14291334"
click at [422, 92] on div "visibility_off Filtros ✓" at bounding box center [671, 88] width 634 height 30
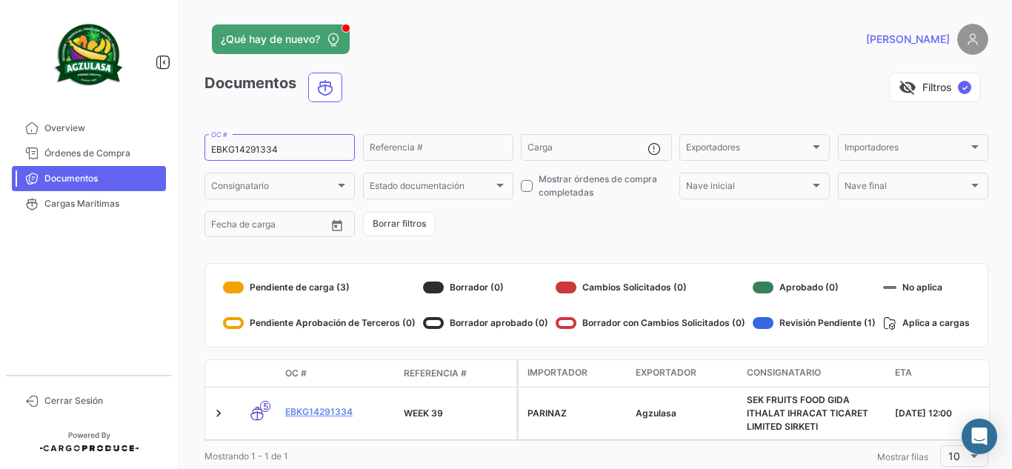
click at [480, 39] on div "¿Qué hay de nuevo?" at bounding box center [420, 39] width 431 height 30
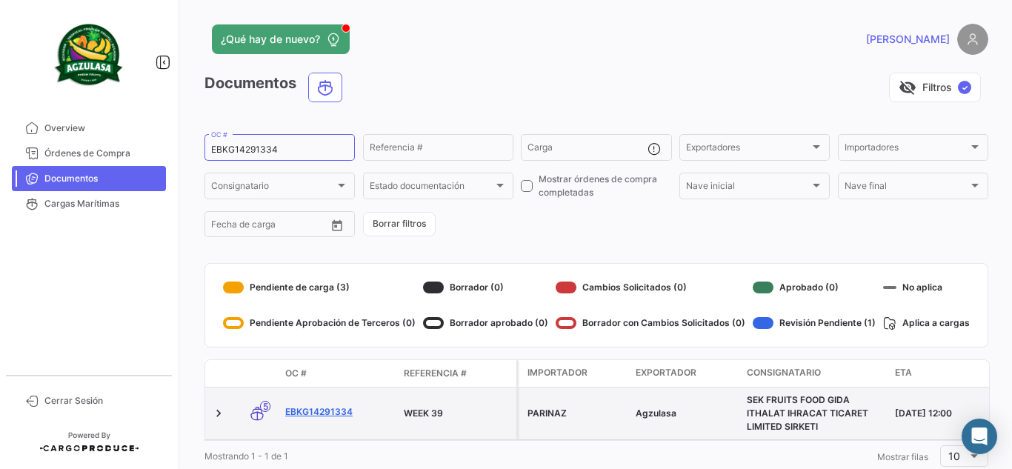
click at [296, 408] on link "EBKG14291334" at bounding box center [338, 411] width 107 height 13
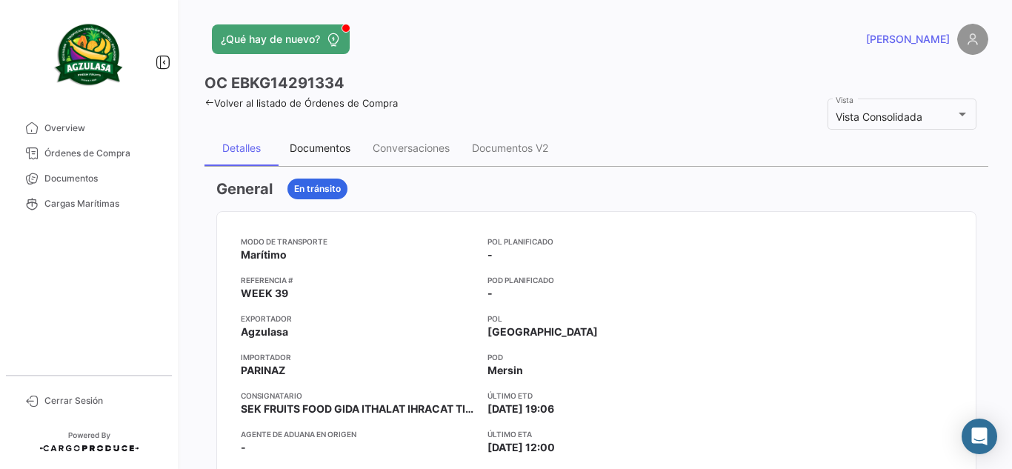
click at [322, 146] on div "Documentos" at bounding box center [320, 148] width 61 height 13
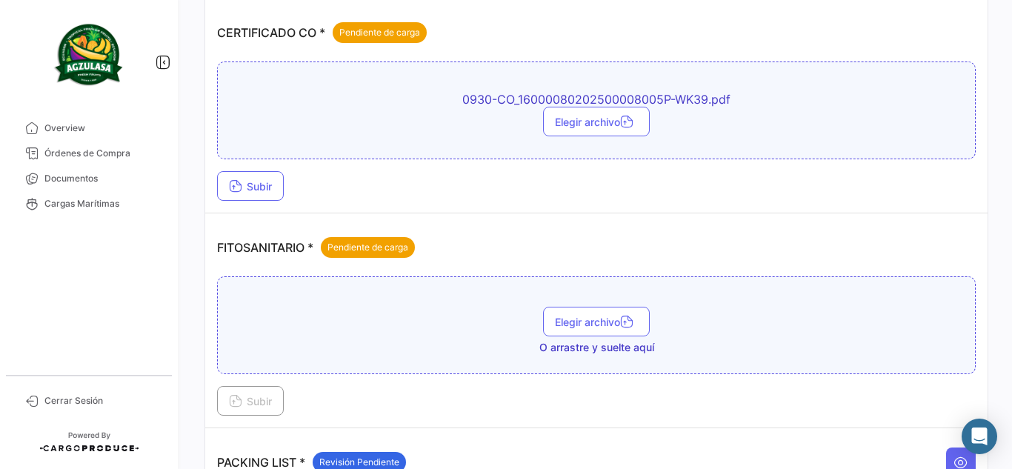
scroll to position [445, 0]
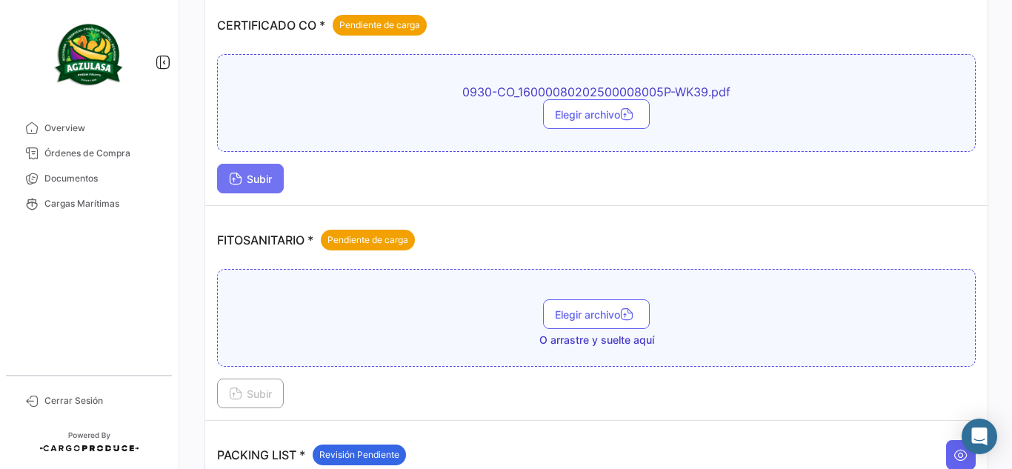
click at [239, 182] on icon at bounding box center [235, 179] width 13 height 13
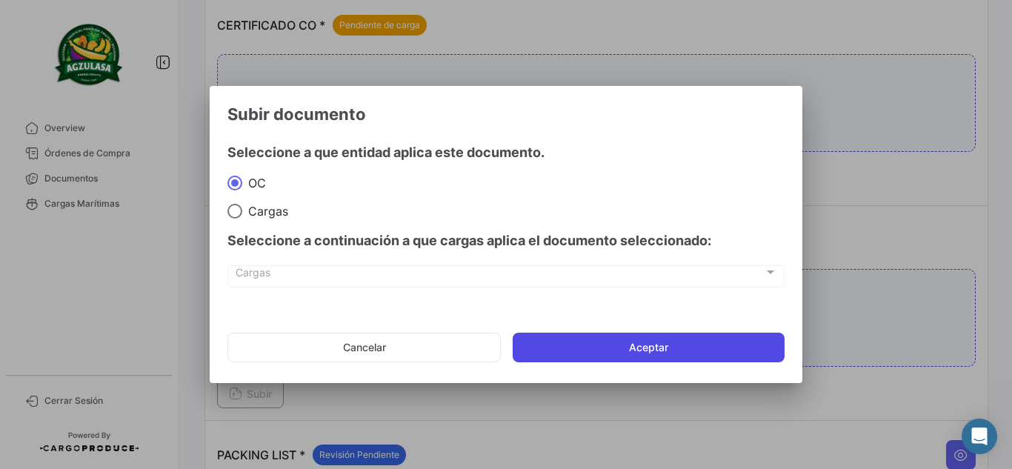
click at [637, 351] on button "Aceptar" at bounding box center [649, 348] width 272 height 30
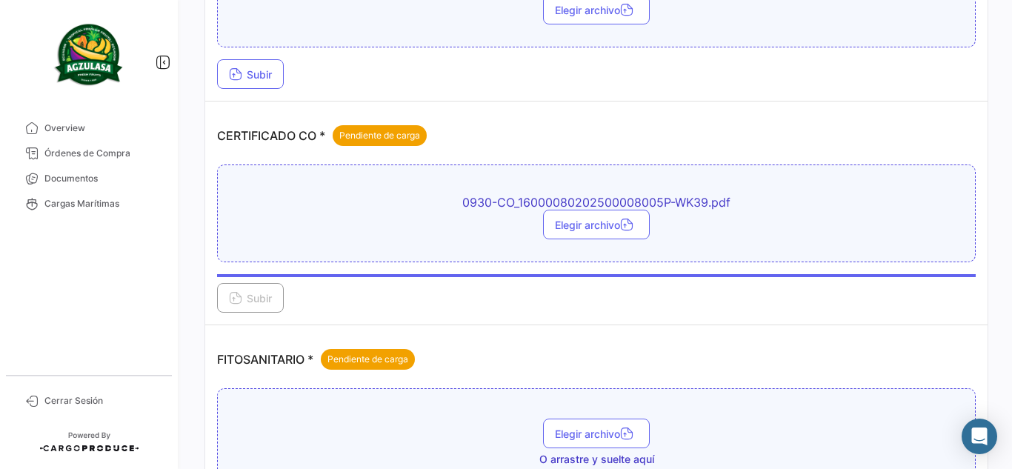
scroll to position [148, 0]
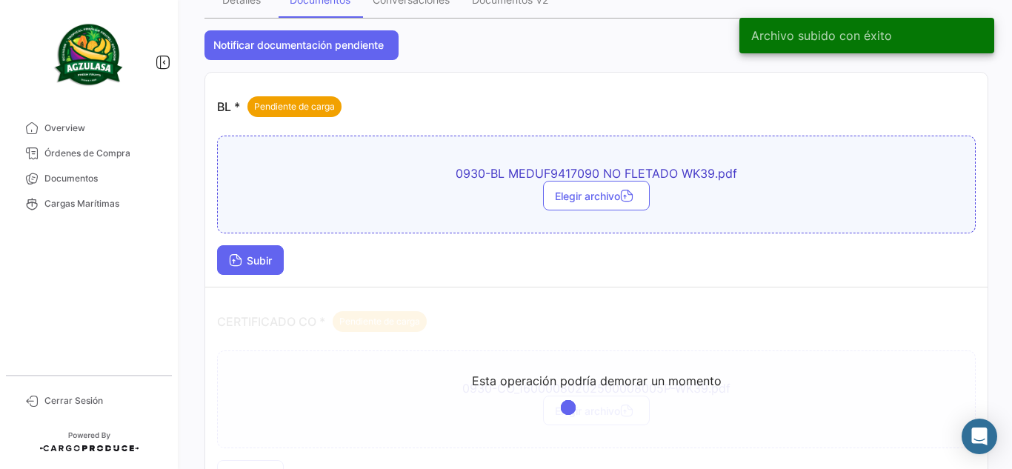
click at [257, 257] on span "Subir" at bounding box center [250, 260] width 43 height 13
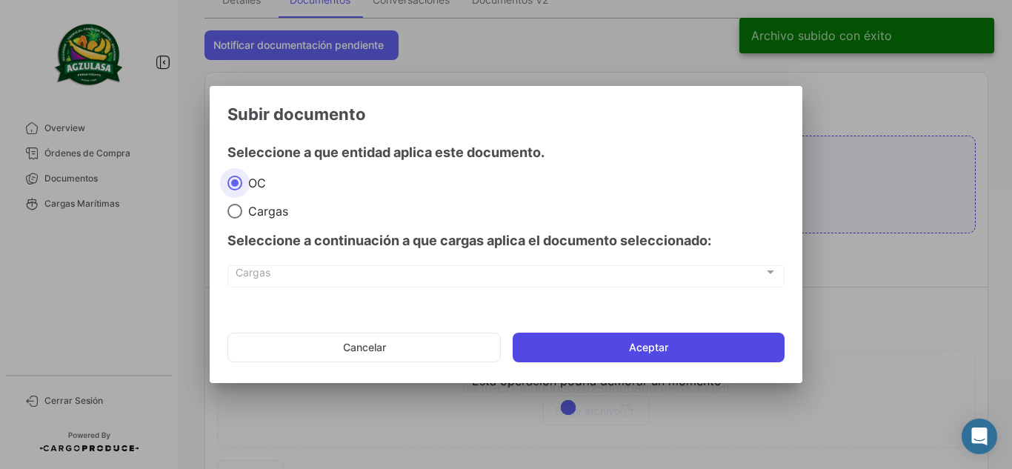
click at [600, 359] on button "Aceptar" at bounding box center [649, 348] width 272 height 30
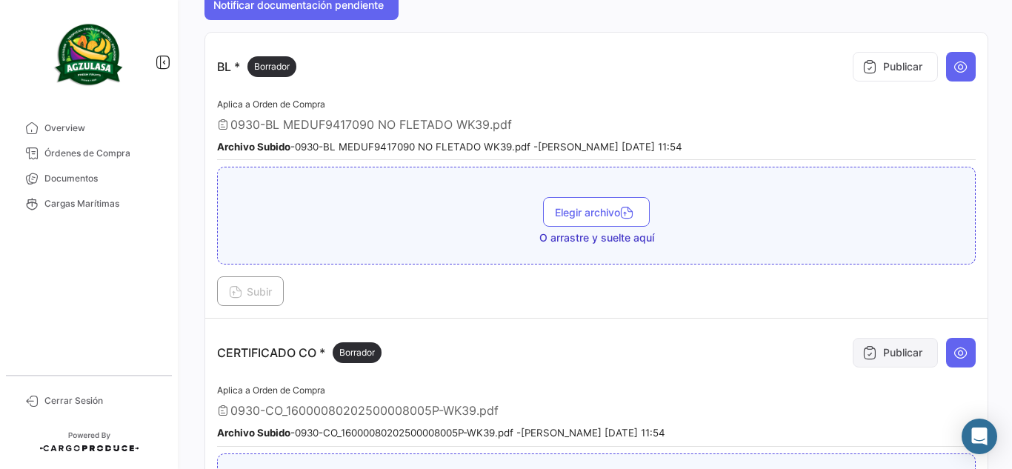
scroll to position [296, 0]
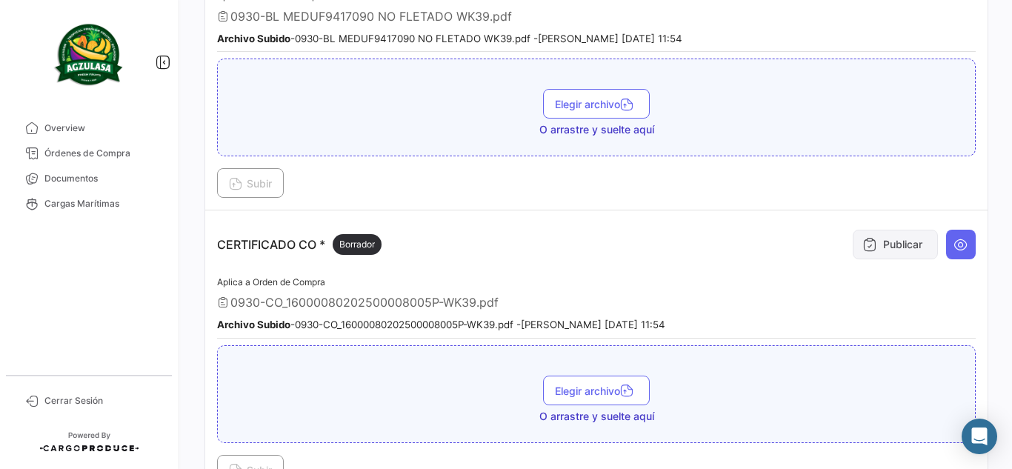
click at [879, 248] on button "Publicar" at bounding box center [895, 245] width 85 height 30
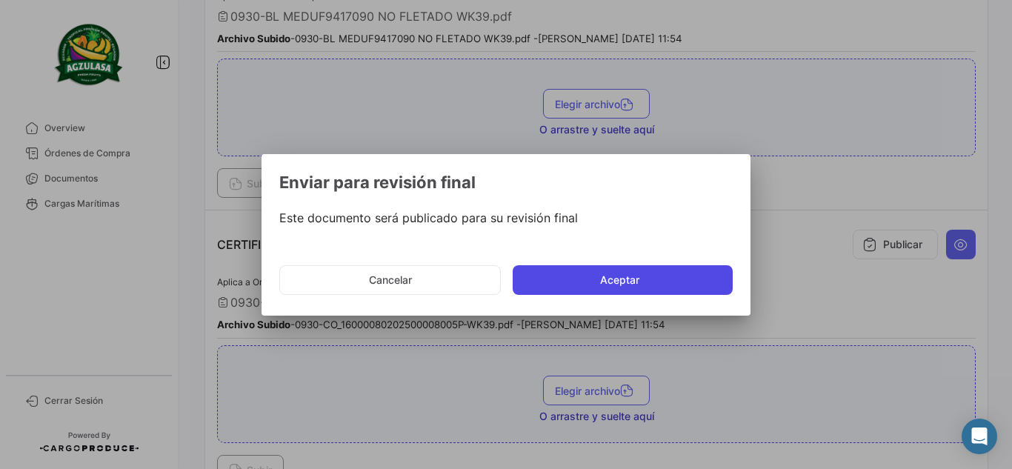
click at [657, 280] on button "Aceptar" at bounding box center [623, 280] width 220 height 30
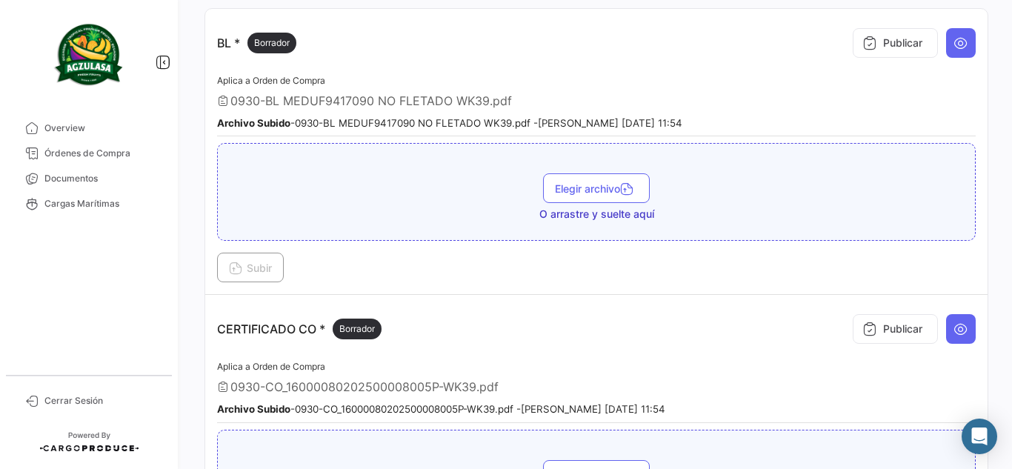
scroll to position [74, 0]
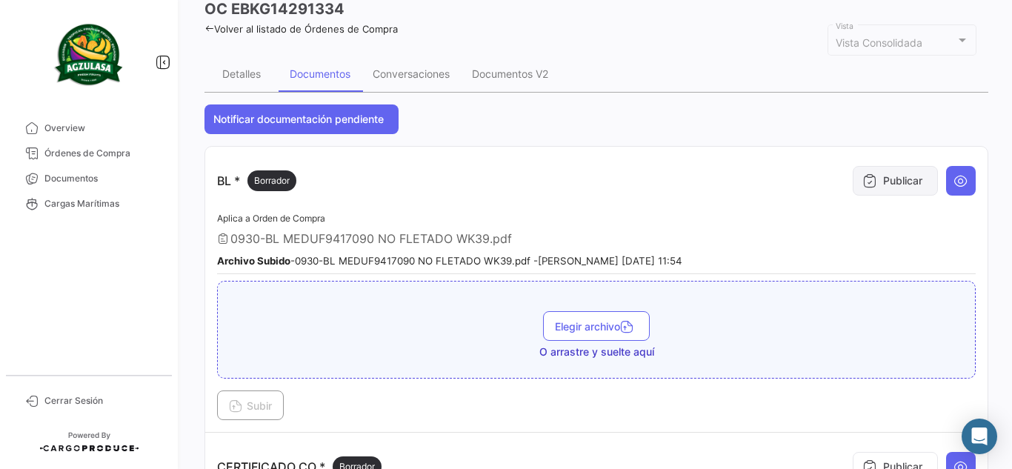
click at [885, 172] on button "Publicar" at bounding box center [895, 181] width 85 height 30
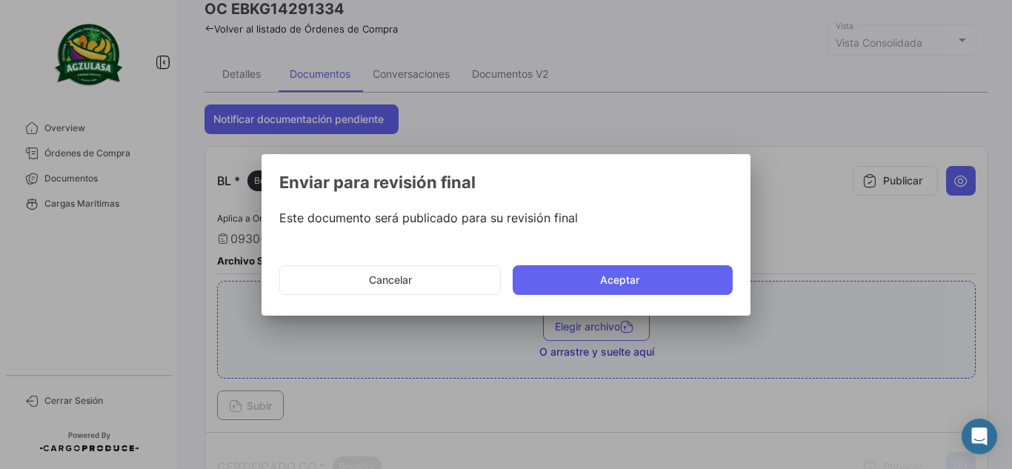
click at [650, 299] on mat-dialog-actions "Cancelar Aceptar" at bounding box center [506, 280] width 454 height 50
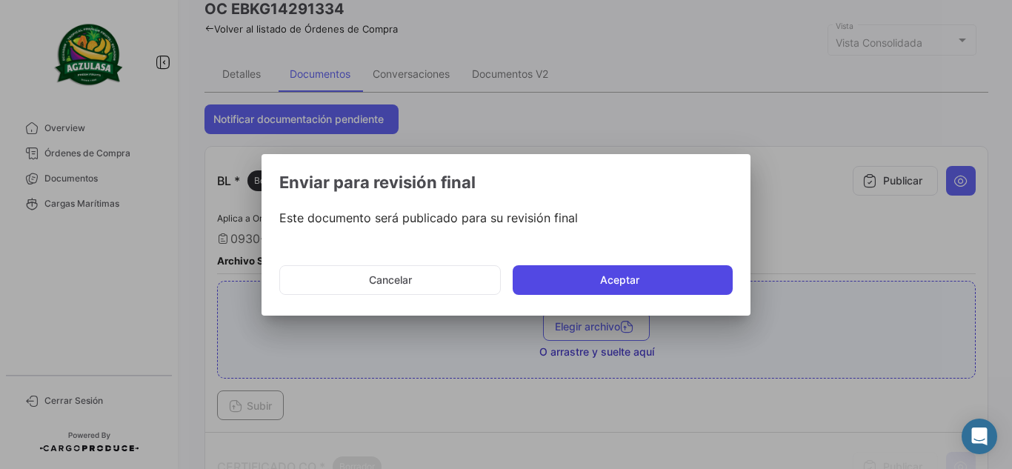
click at [654, 284] on button "Aceptar" at bounding box center [623, 280] width 220 height 30
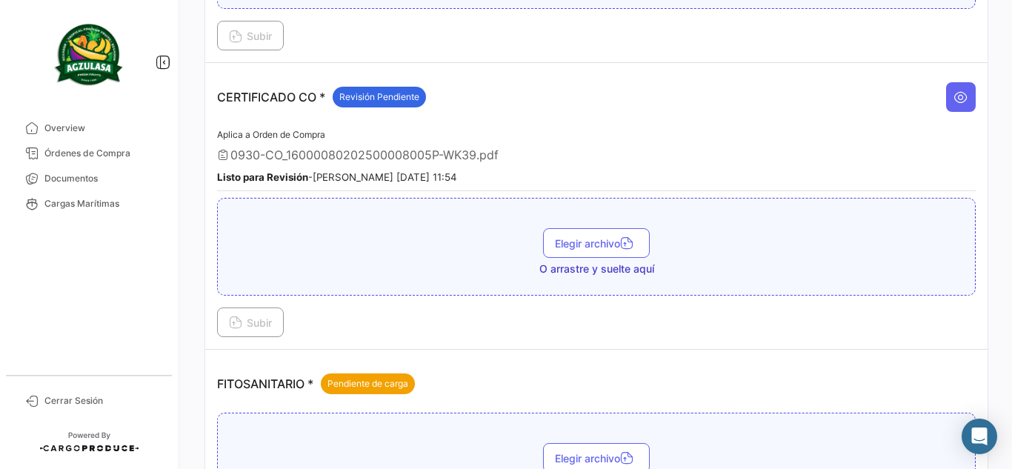
scroll to position [445, 0]
